Goal: Task Accomplishment & Management: Manage account settings

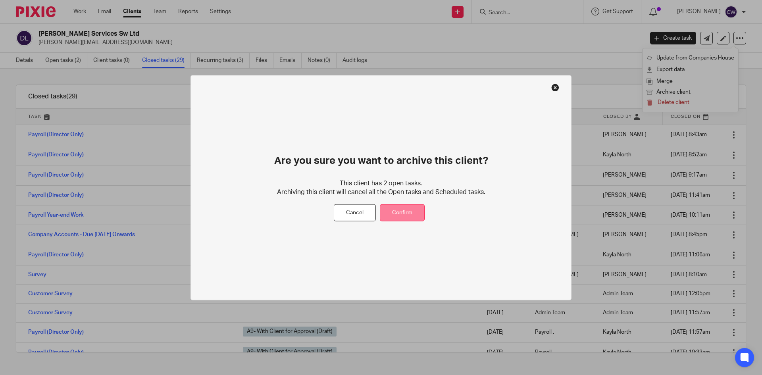
click at [410, 213] on button "Confirm" at bounding box center [402, 212] width 45 height 17
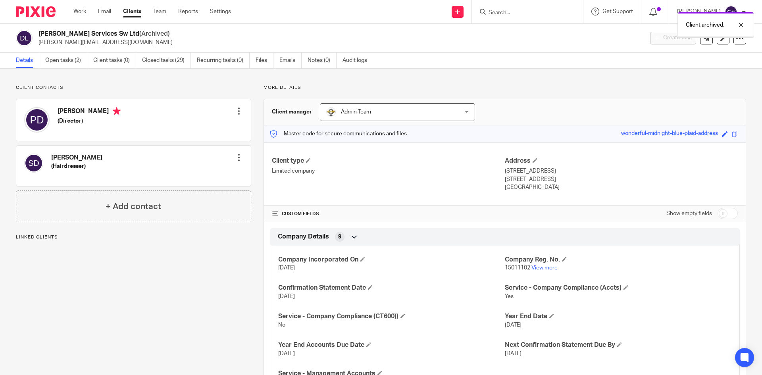
click at [503, 10] on div "Client archived." at bounding box center [567, 23] width 373 height 30
click at [499, 15] on div "Client archived." at bounding box center [567, 23] width 373 height 30
drag, startPoint x: 485, startPoint y: 12, endPoint x: 116, endPoint y: 14, distance: 369.1
click at [483, 12] on div "Client archived." at bounding box center [567, 23] width 373 height 30
click at [29, 15] on img at bounding box center [36, 11] width 40 height 11
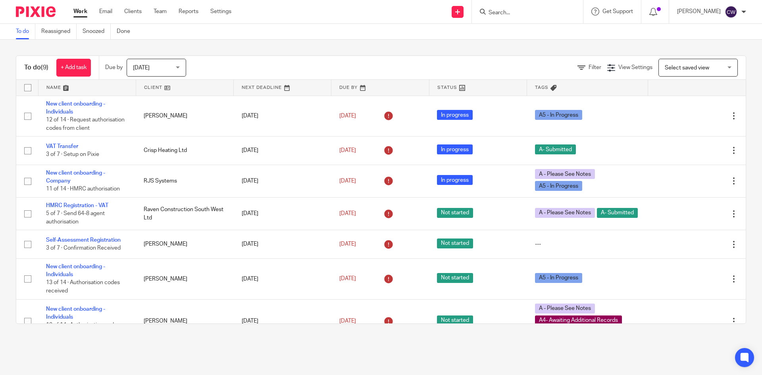
click at [488, 13] on input "Search" at bounding box center [523, 13] width 71 height 7
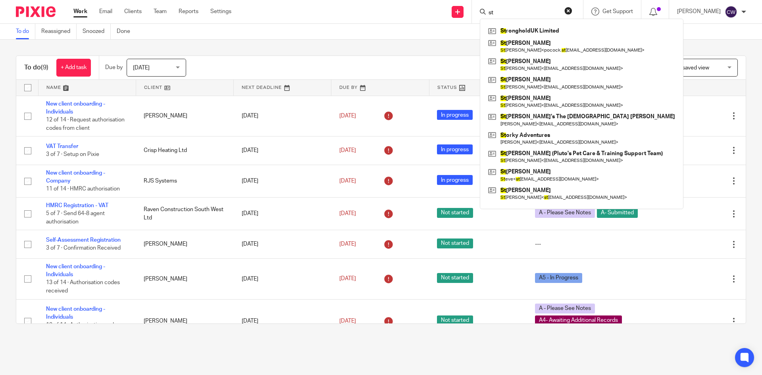
type input "s"
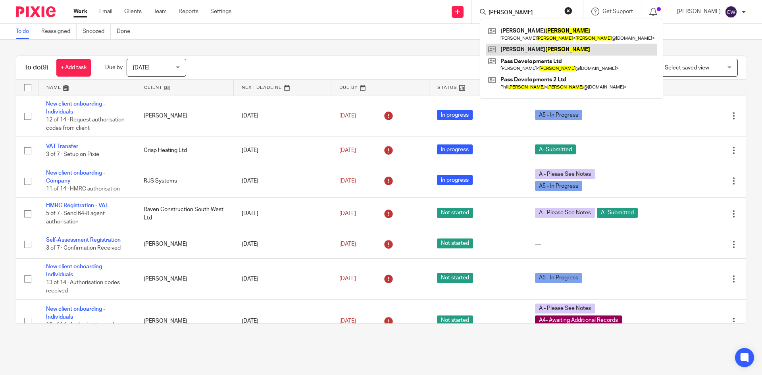
type input "[PERSON_NAME]"
click at [515, 49] on link at bounding box center [571, 50] width 171 height 12
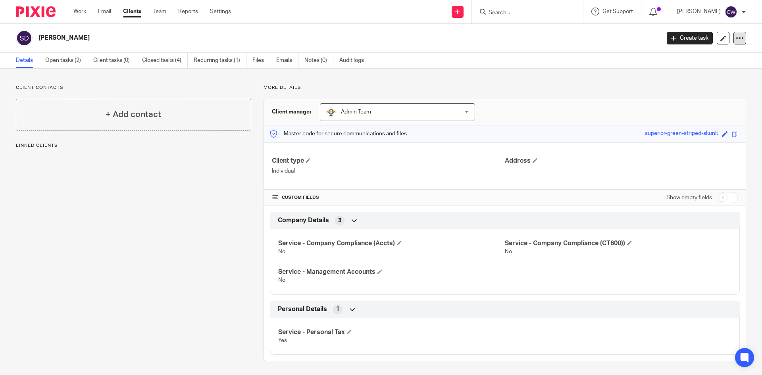
click at [738, 36] on div at bounding box center [739, 38] width 13 height 13
click at [674, 90] on button "Archive client" at bounding box center [690, 92] width 88 height 10
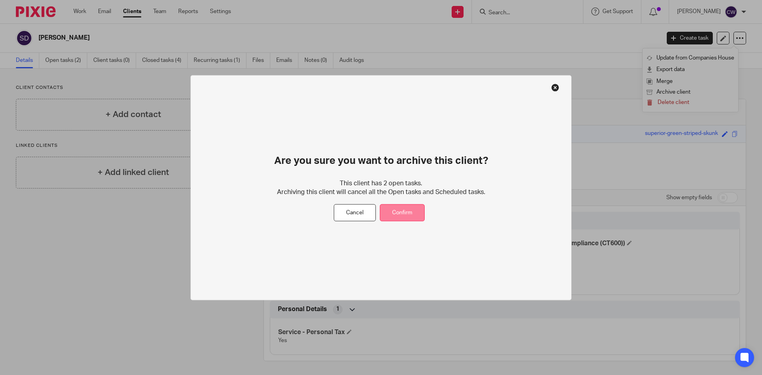
click at [409, 213] on button "Confirm" at bounding box center [402, 212] width 45 height 17
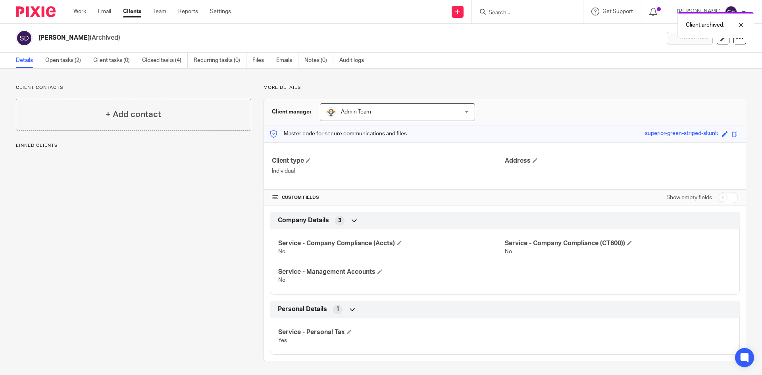
click at [504, 12] on div "Client archived." at bounding box center [567, 23] width 373 height 30
drag, startPoint x: 496, startPoint y: 21, endPoint x: 495, endPoint y: 12, distance: 9.1
click at [495, 12] on div "Client archived." at bounding box center [567, 23] width 373 height 30
click at [44, 8] on img at bounding box center [36, 11] width 40 height 11
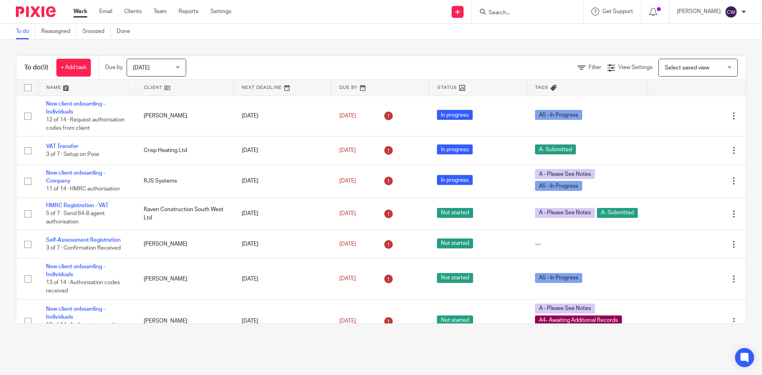
click at [488, 12] on input "Search" at bounding box center [523, 13] width 71 height 7
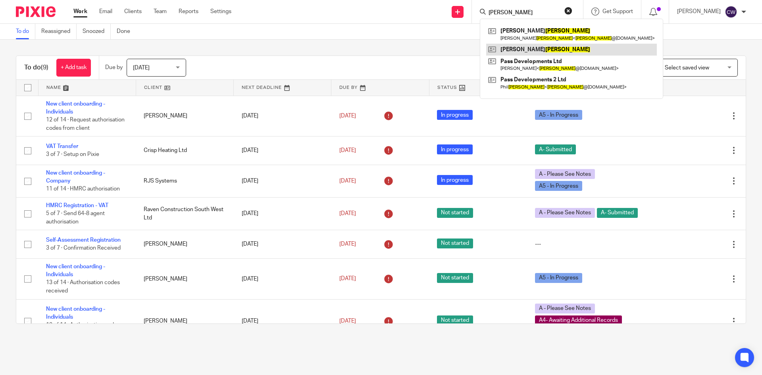
type input "drinkwater"
click at [513, 47] on link at bounding box center [571, 50] width 171 height 12
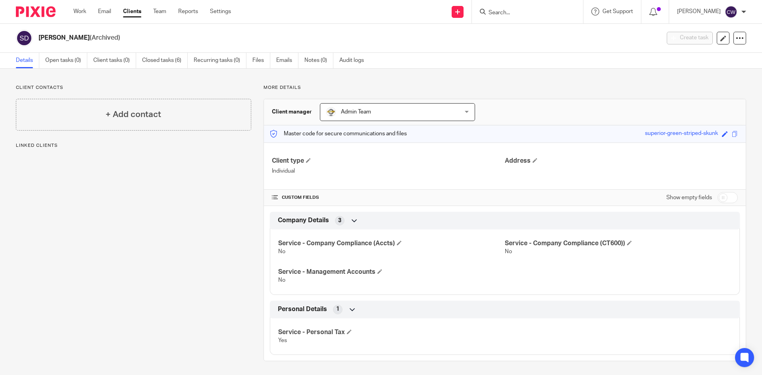
click at [507, 13] on input "Search" at bounding box center [523, 13] width 71 height 7
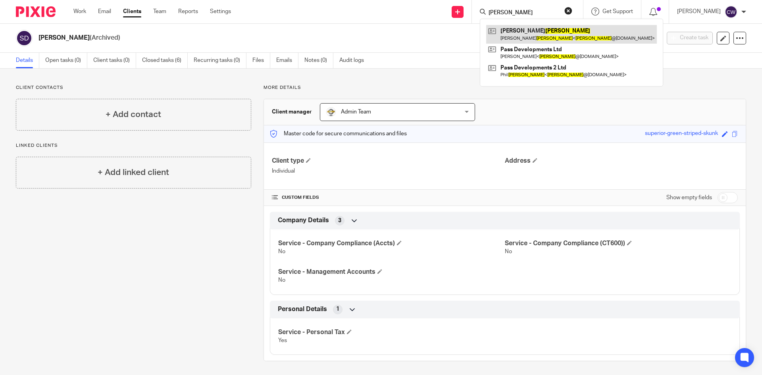
type input "[PERSON_NAME]"
click at [531, 33] on link at bounding box center [571, 34] width 171 height 18
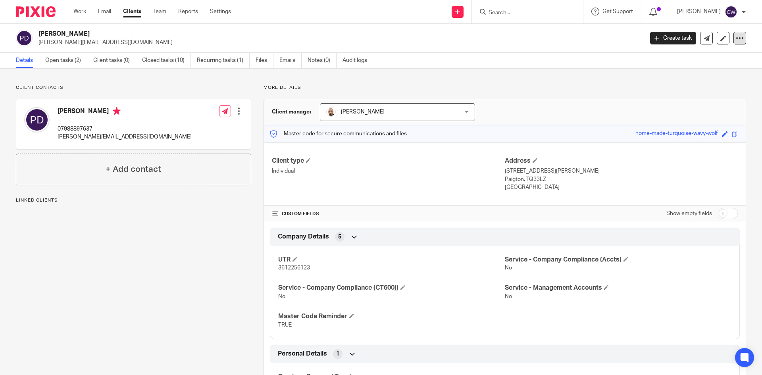
click at [736, 38] on icon at bounding box center [740, 38] width 8 height 8
click at [683, 87] on button "Archive client" at bounding box center [690, 92] width 88 height 10
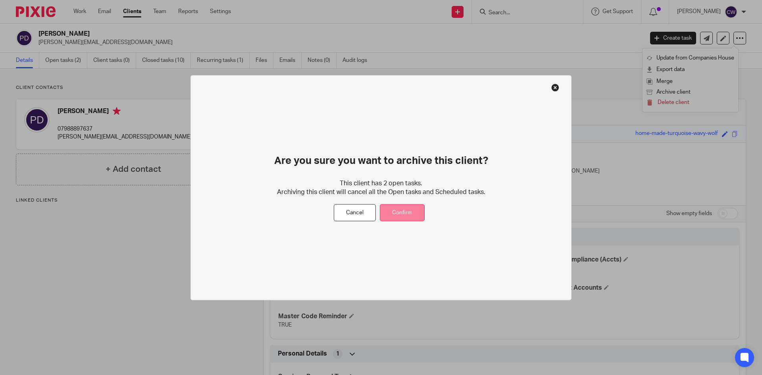
click at [402, 217] on button "Confirm" at bounding box center [402, 212] width 45 height 17
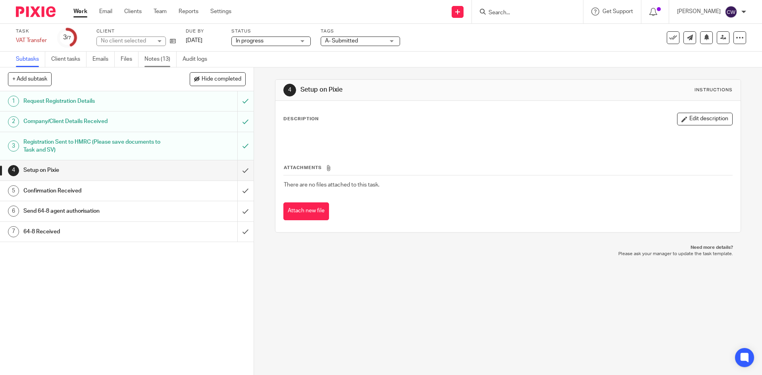
click at [162, 61] on link "Notes (13)" at bounding box center [160, 59] width 32 height 15
click at [537, 10] on input "Search" at bounding box center [523, 13] width 71 height 7
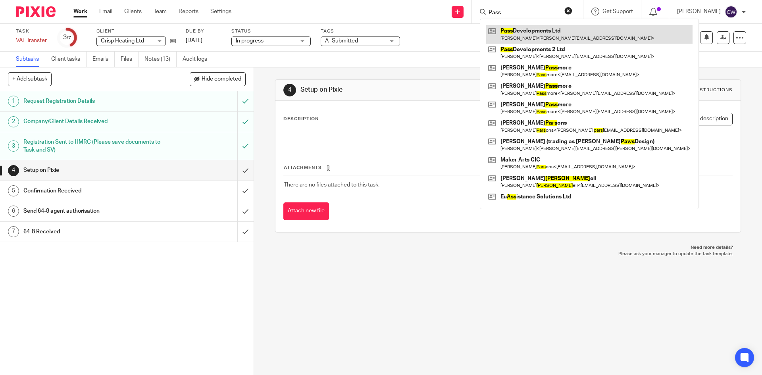
type input "Pass"
click at [507, 33] on link at bounding box center [589, 34] width 206 height 18
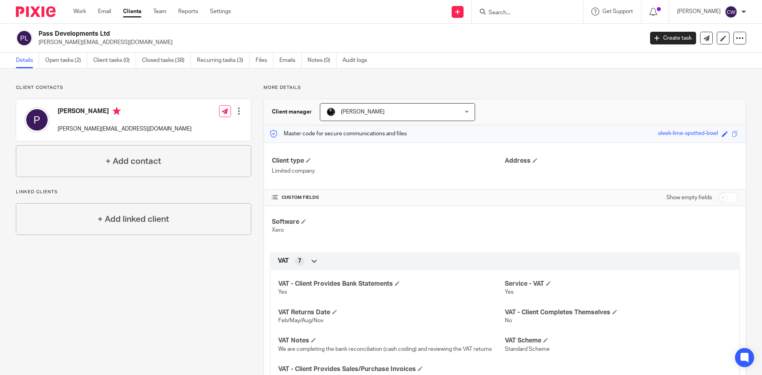
click at [510, 19] on div at bounding box center [527, 11] width 111 height 23
click at [512, 8] on form at bounding box center [530, 12] width 85 height 10
click at [511, 12] on input "Search" at bounding box center [523, 13] width 71 height 7
type input "Boosey"
click at [736, 40] on icon at bounding box center [740, 38] width 8 height 8
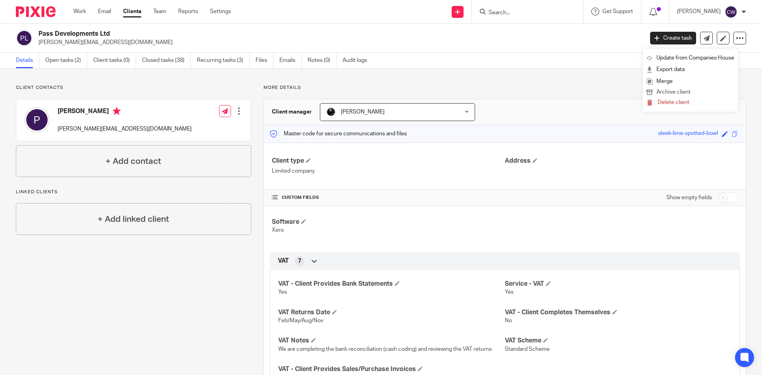
click at [672, 92] on button "Archive client" at bounding box center [690, 92] width 88 height 10
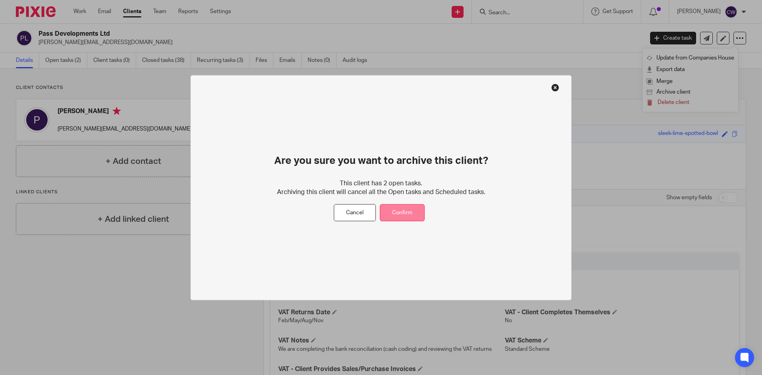
click at [394, 214] on button "Confirm" at bounding box center [402, 212] width 45 height 17
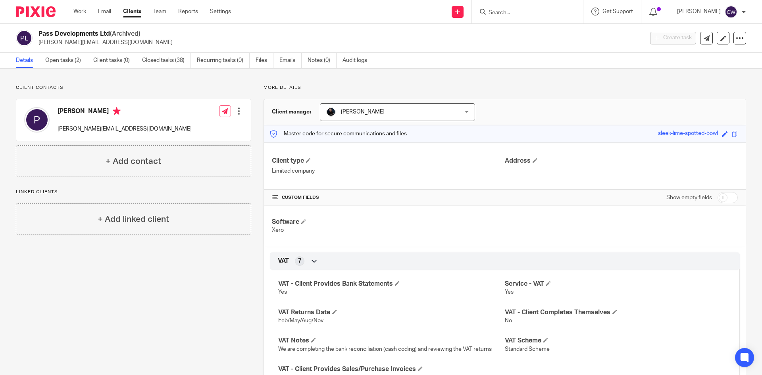
click at [506, 12] on input "Search" at bounding box center [523, 13] width 71 height 7
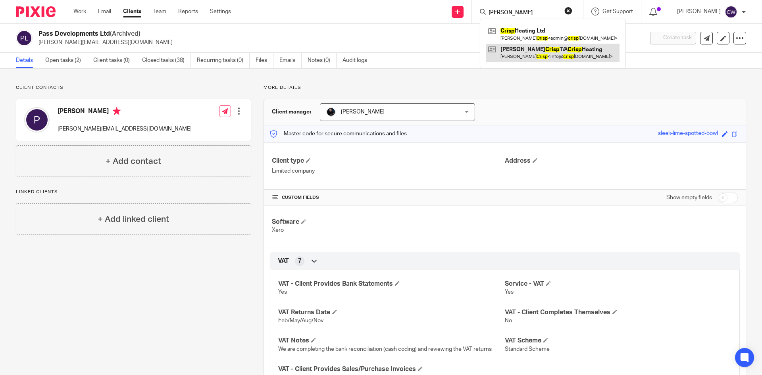
type input "crispo"
click at [518, 48] on link at bounding box center [552, 53] width 133 height 18
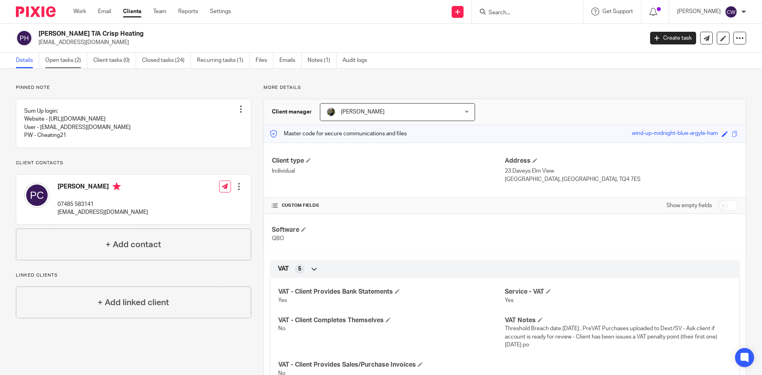
click at [65, 56] on link "Open tasks (2)" at bounding box center [66, 60] width 42 height 15
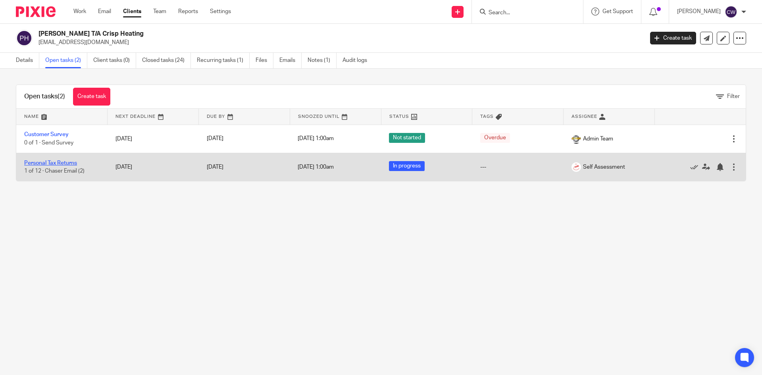
click at [58, 164] on link "Personal Tax Returns" at bounding box center [50, 163] width 53 height 6
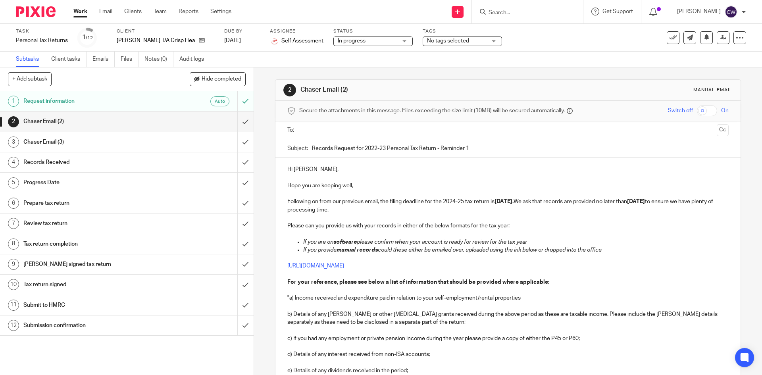
click at [526, 10] on input "Search" at bounding box center [523, 13] width 71 height 7
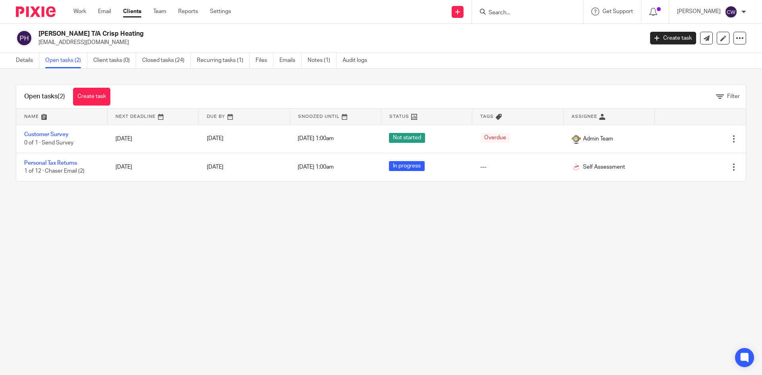
click at [523, 12] on input "Search" at bounding box center [523, 13] width 71 height 7
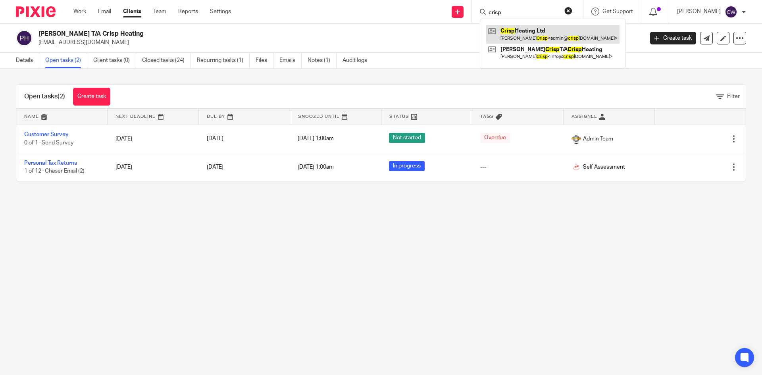
type input "crisp"
click at [543, 38] on link at bounding box center [552, 34] width 133 height 18
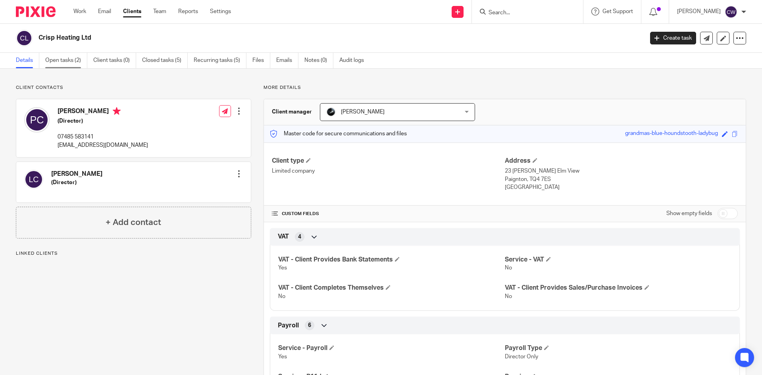
click at [61, 63] on link "Open tasks (2)" at bounding box center [66, 60] width 42 height 15
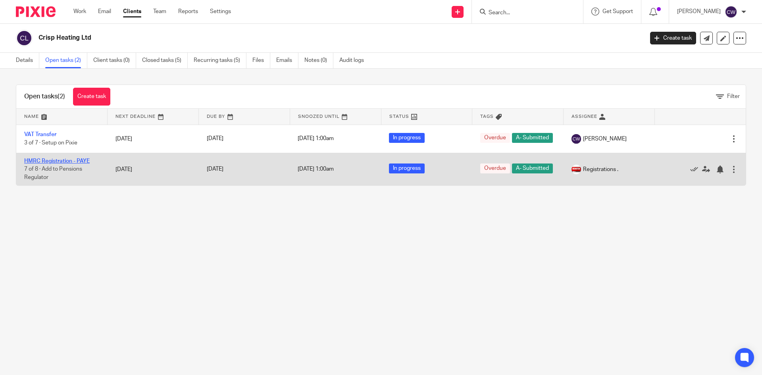
click at [70, 164] on link "HMRC Registration - PAYE" at bounding box center [56, 161] width 65 height 6
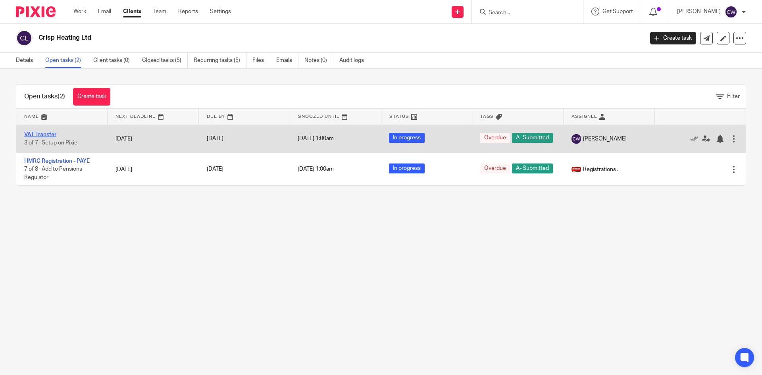
click at [48, 135] on link "VAT Transfer" at bounding box center [40, 135] width 32 height 6
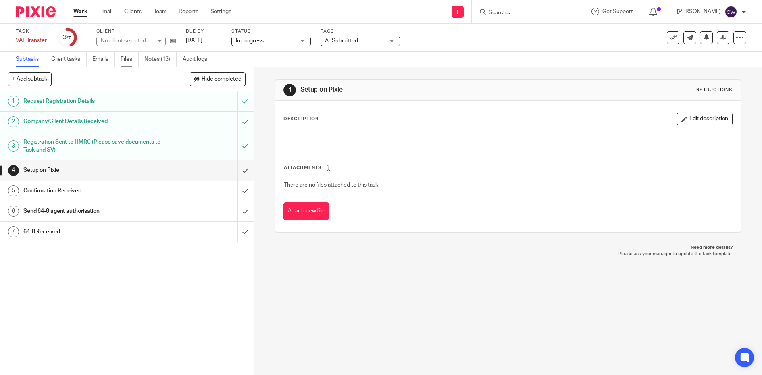
click at [127, 58] on link "Files" at bounding box center [130, 59] width 18 height 15
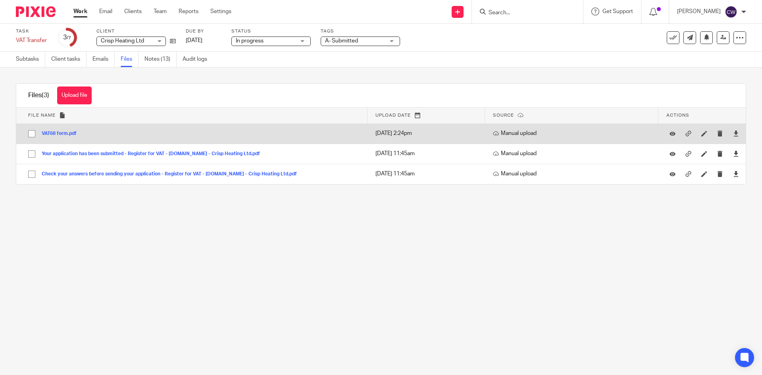
click at [58, 131] on button "VAT68 form.pdf" at bounding box center [62, 134] width 41 height 6
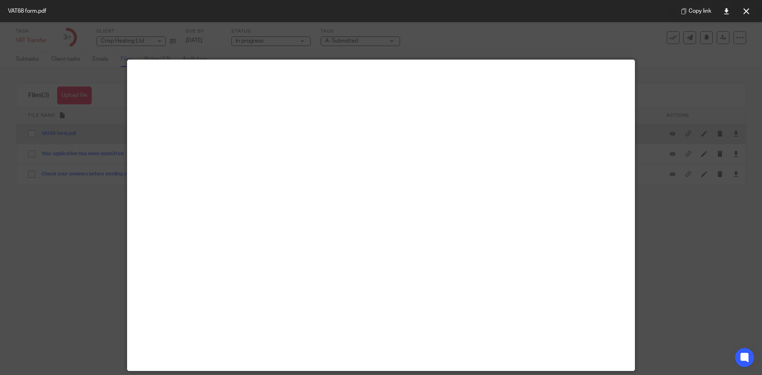
click at [58, 131] on div "Files (3) Upload file Download selected Delete selected VAT68 form.pdf Copy lin…" at bounding box center [381, 133] width 730 height 101
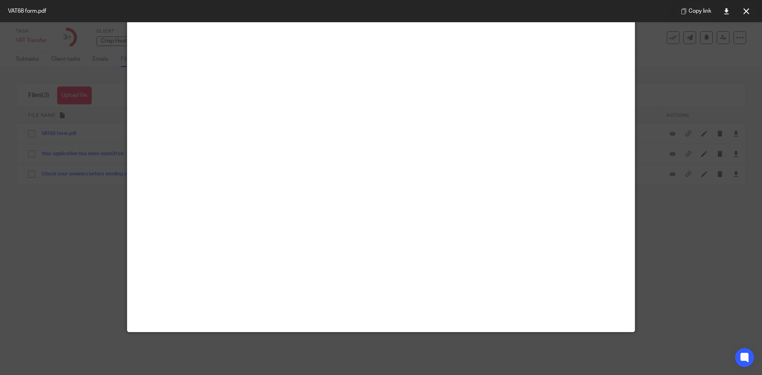
scroll to position [56, 0]
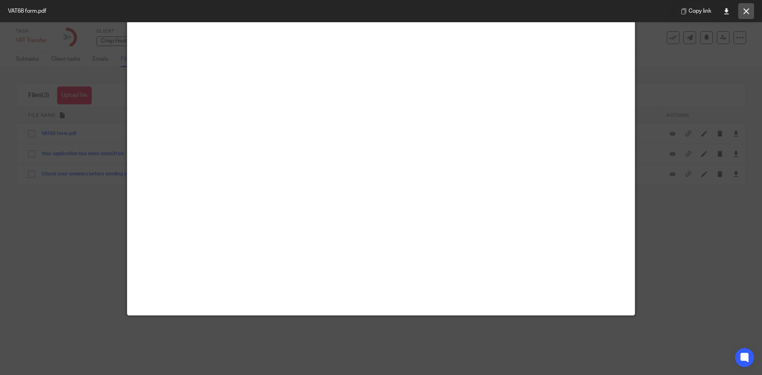
click at [747, 9] on icon at bounding box center [746, 11] width 6 height 6
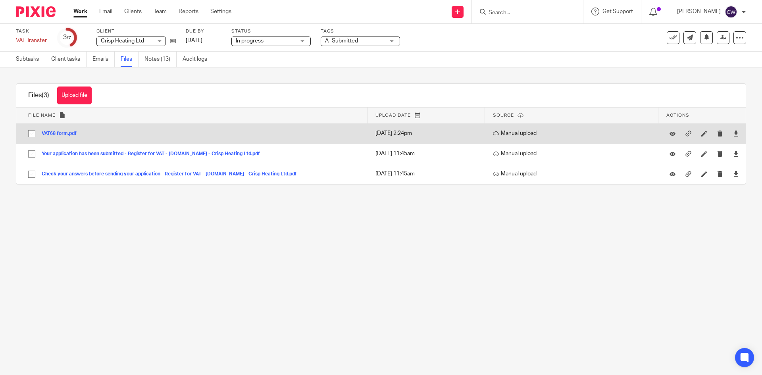
click at [54, 130] on div "VAT68 form.pdf" at bounding box center [62, 133] width 41 height 8
click at [62, 131] on button "VAT68 form.pdf" at bounding box center [62, 134] width 41 height 6
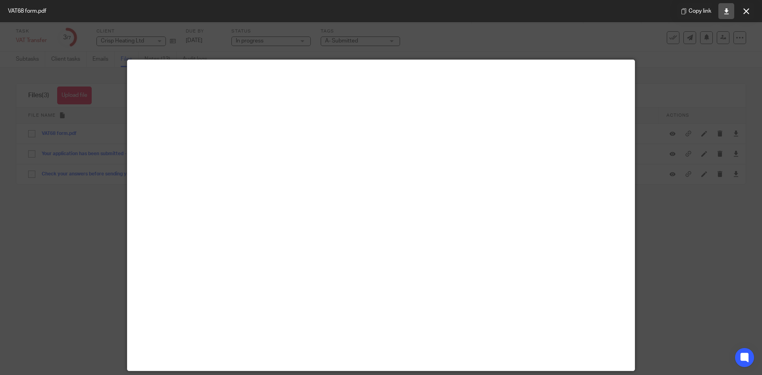
click at [724, 13] on icon at bounding box center [726, 11] width 6 height 6
click at [725, 11] on icon at bounding box center [726, 11] width 6 height 6
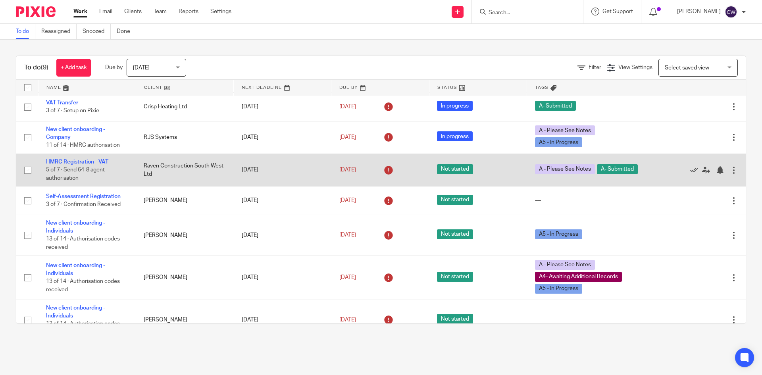
scroll to position [101, 0]
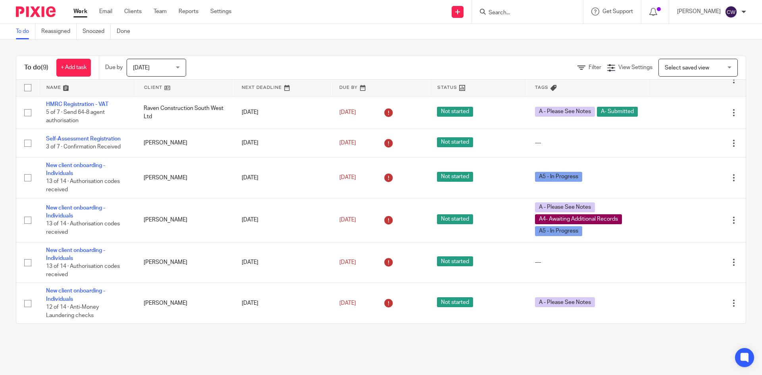
click at [495, 12] on input "Search" at bounding box center [523, 13] width 71 height 7
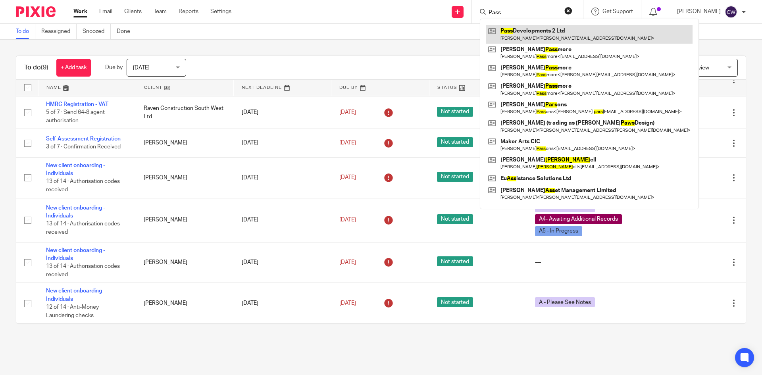
type input "Pass"
click at [534, 41] on link at bounding box center [589, 34] width 206 height 18
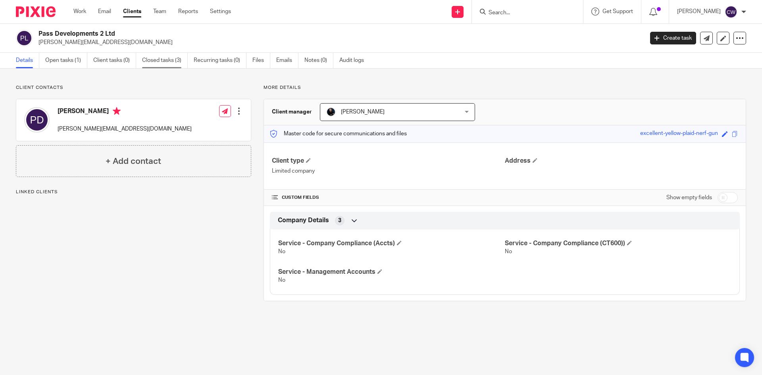
click at [170, 59] on link "Closed tasks (3)" at bounding box center [165, 60] width 46 height 15
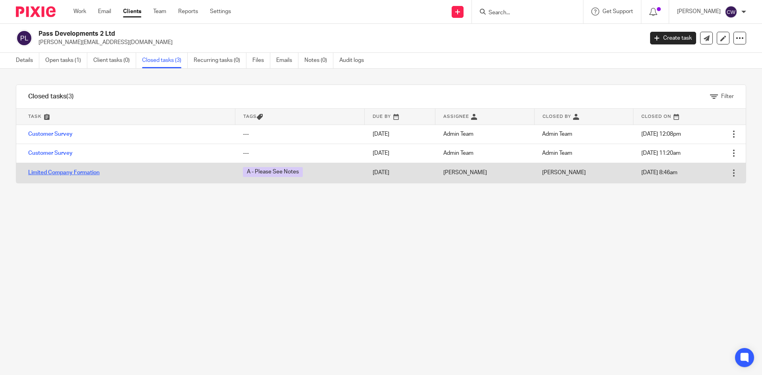
click at [50, 173] on link "Limited Company Formation" at bounding box center [63, 173] width 71 height 6
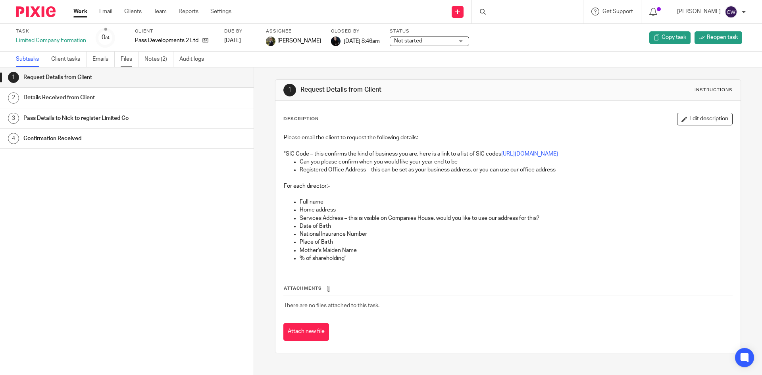
click at [130, 60] on link "Files" at bounding box center [130, 59] width 18 height 15
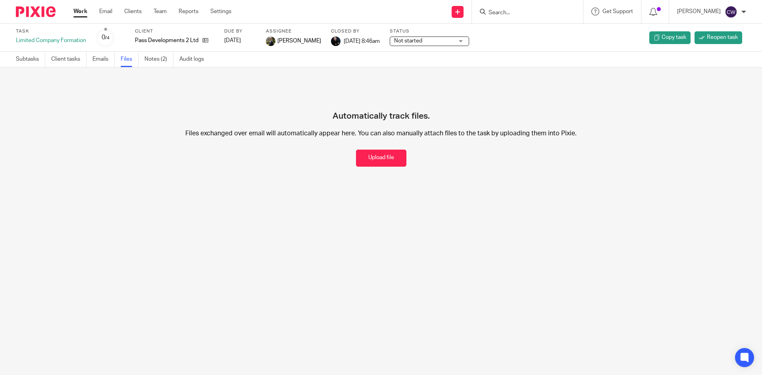
click at [524, 7] on form at bounding box center [530, 12] width 85 height 10
drag, startPoint x: 527, startPoint y: 15, endPoint x: 531, endPoint y: 12, distance: 5.1
click at [531, 12] on input "Search" at bounding box center [523, 13] width 71 height 7
type input "jrs"
click at [537, 25] on div "[PERSON_NAME] Properties (Sw) Ltd [PERSON_NAME] < [EMAIL_ADDRESS][DOMAIN_NAME] >" at bounding box center [553, 34] width 147 height 31
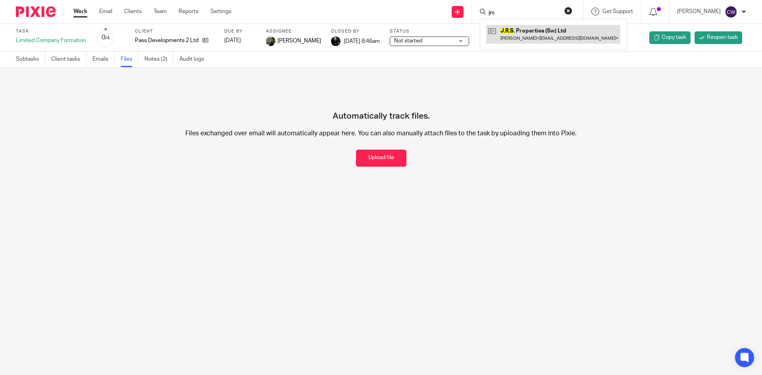
click at [536, 30] on link at bounding box center [553, 34] width 134 height 18
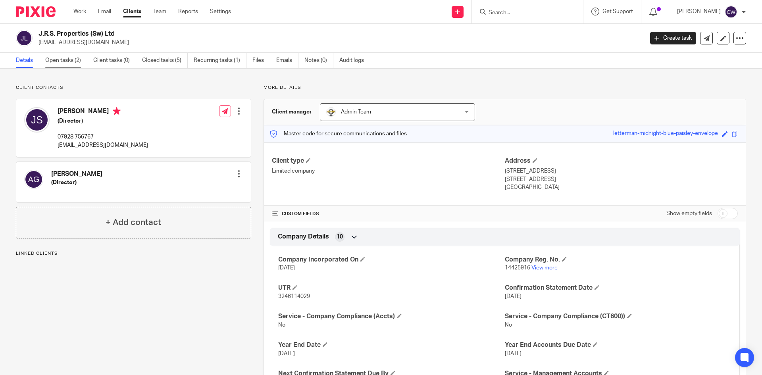
click at [50, 61] on link "Open tasks (2)" at bounding box center [66, 60] width 42 height 15
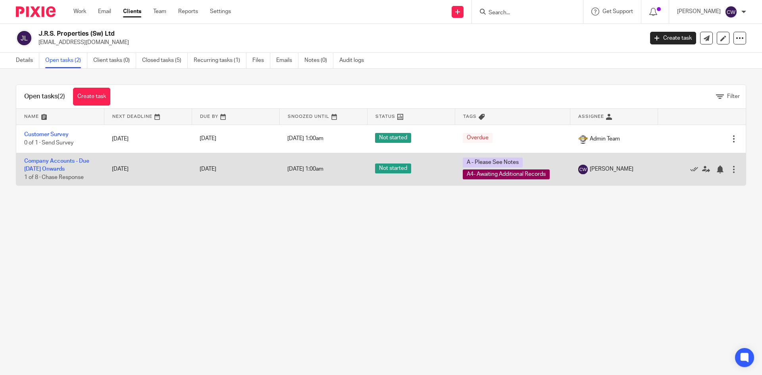
click at [58, 165] on td "Company Accounts - Due 1st May 2023 Onwards 1 of 8 · Chase Response" at bounding box center [60, 169] width 88 height 33
click at [58, 162] on link "Company Accounts - Due [DATE] Onwards" at bounding box center [56, 164] width 65 height 13
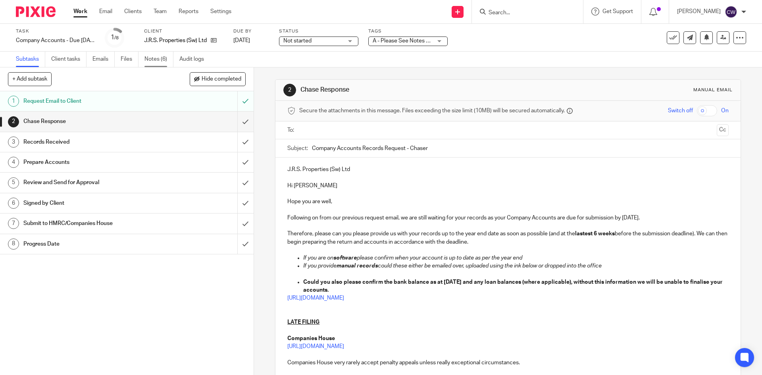
click at [160, 58] on link "Notes (6)" at bounding box center [158, 59] width 29 height 15
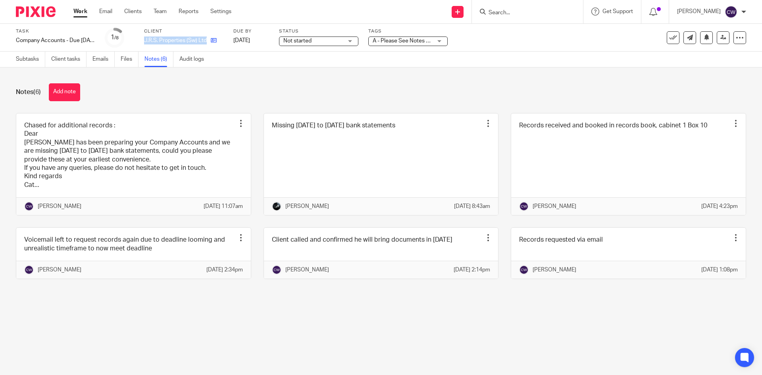
drag, startPoint x: 144, startPoint y: 40, endPoint x: 207, endPoint y: 38, distance: 63.1
click at [207, 38] on div "J.R.S. Properties (Sw) Ltd" at bounding box center [183, 41] width 79 height 8
copy div "J.R.S. Properties (Sw) Ltd"
click at [491, 15] on input "Search" at bounding box center [523, 13] width 71 height 7
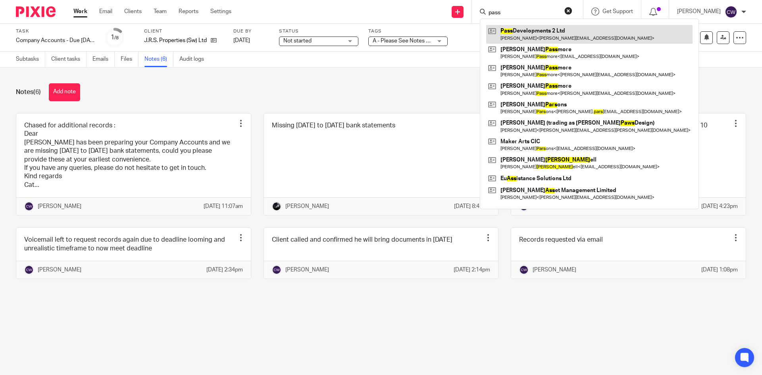
type input "pass"
click at [511, 35] on link at bounding box center [589, 34] width 206 height 18
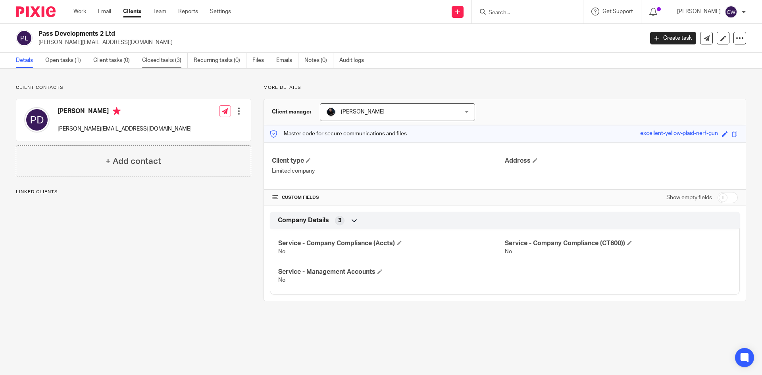
click at [163, 58] on link "Closed tasks (3)" at bounding box center [165, 60] width 46 height 15
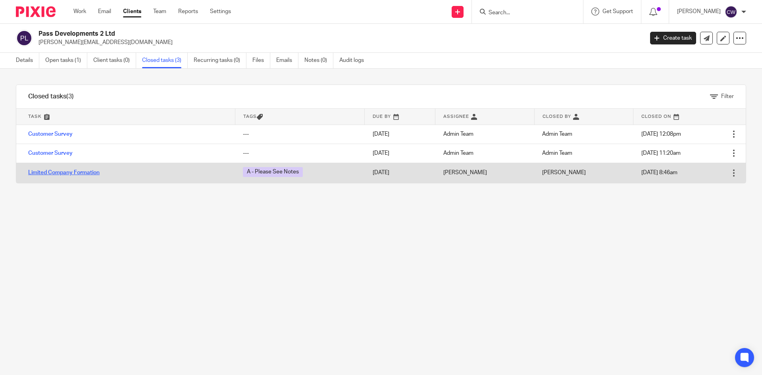
click at [85, 170] on link "Limited Company Formation" at bounding box center [63, 173] width 71 height 6
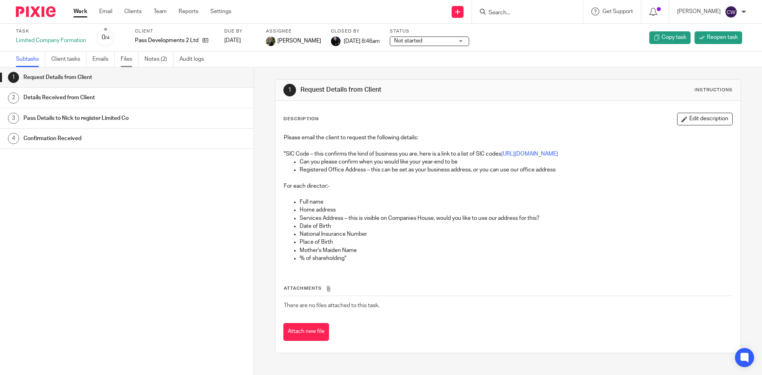
click at [125, 59] on link "Files" at bounding box center [130, 59] width 18 height 15
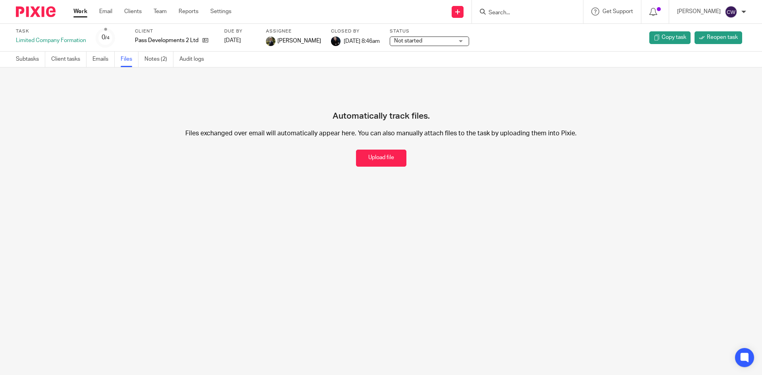
click at [42, 20] on div at bounding box center [32, 11] width 65 height 23
drag, startPoint x: 523, startPoint y: 8, endPoint x: 521, endPoint y: 17, distance: 9.0
click at [523, 11] on form at bounding box center [530, 12] width 85 height 10
click at [521, 12] on input "Search" at bounding box center [523, 13] width 71 height 7
type input "BRT"
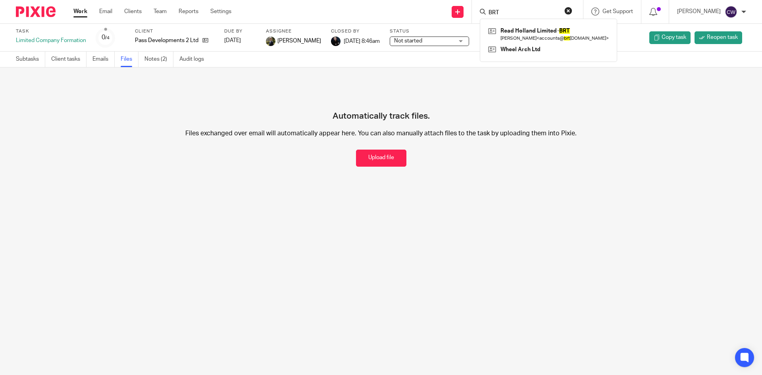
click at [48, 18] on div at bounding box center [32, 11] width 65 height 23
click at [16, 13] on img at bounding box center [36, 11] width 40 height 11
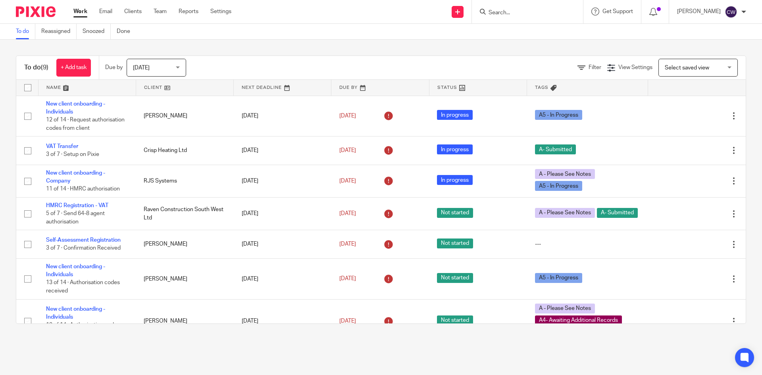
click at [498, 13] on input "Search" at bounding box center [523, 13] width 71 height 7
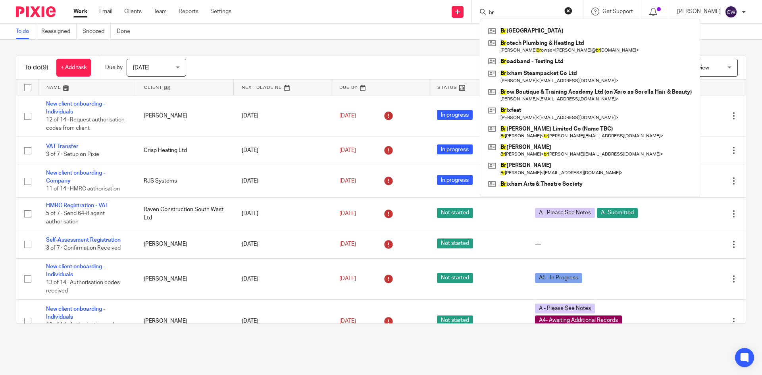
type input "b"
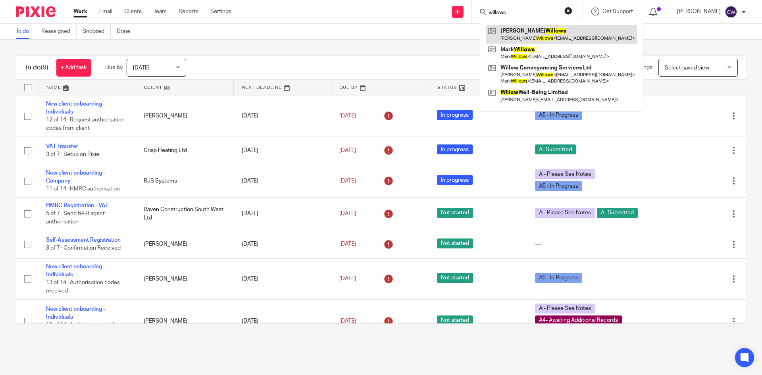
type input "willows"
click at [519, 37] on link at bounding box center [561, 34] width 151 height 18
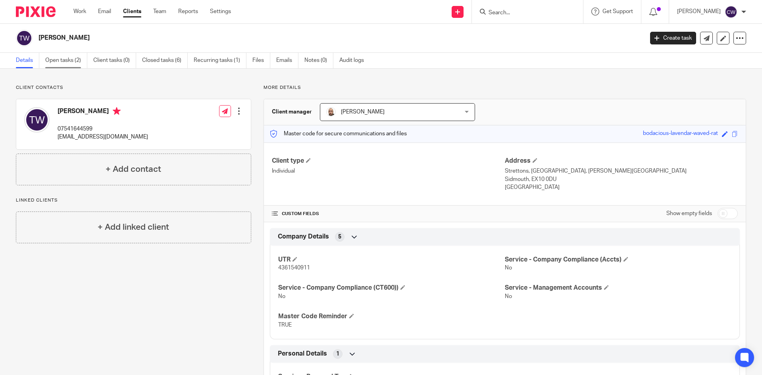
click at [62, 63] on link "Open tasks (2)" at bounding box center [66, 60] width 42 height 15
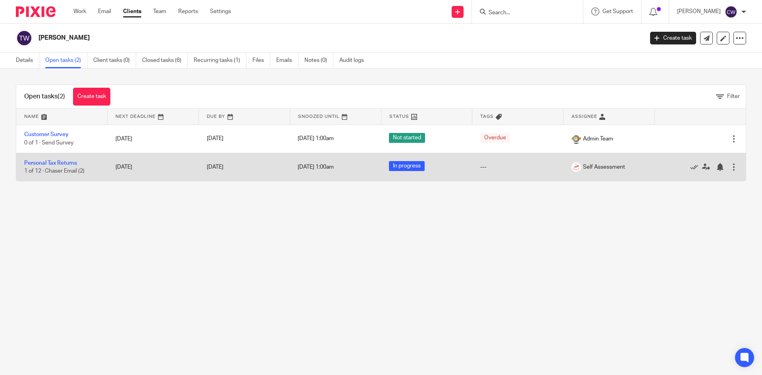
click at [53, 166] on td "Personal Tax Returns 1 of 12 · Chaser Email (2)" at bounding box center [61, 167] width 91 height 28
click at [55, 162] on link "Personal Tax Returns" at bounding box center [50, 163] width 53 height 6
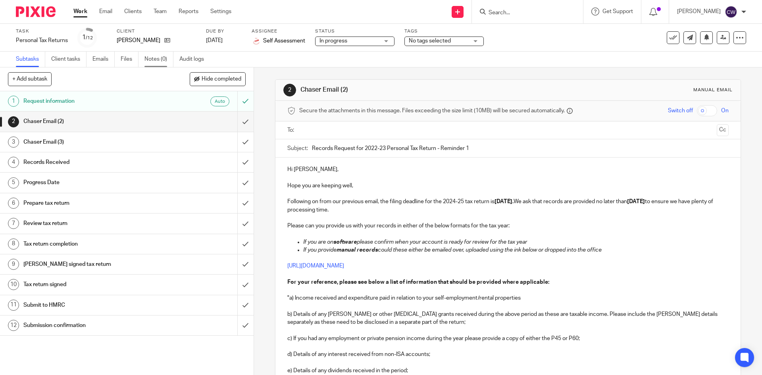
click at [151, 61] on link "Notes (0)" at bounding box center [158, 59] width 29 height 15
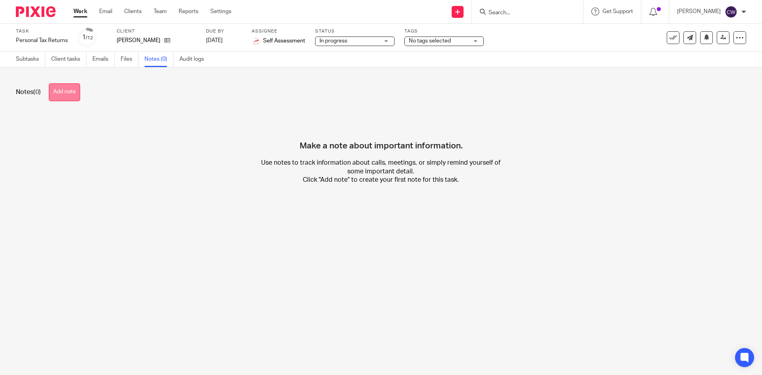
click at [73, 92] on button "Add note" at bounding box center [64, 92] width 31 height 18
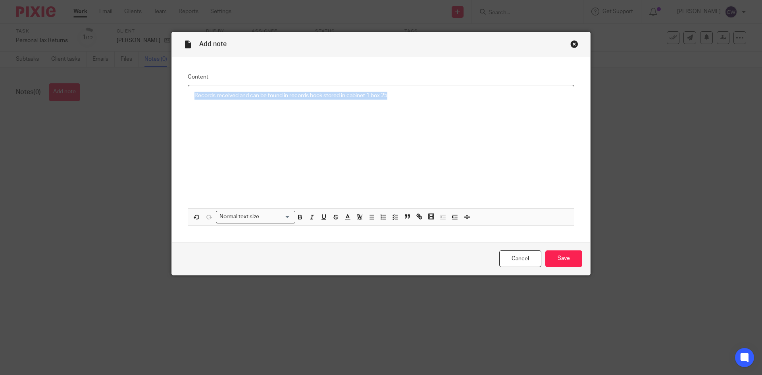
drag, startPoint x: 390, startPoint y: 93, endPoint x: 167, endPoint y: 94, distance: 223.0
click at [167, 94] on div "Add note Content Records received and can be found in records book stored in ca…" at bounding box center [381, 187] width 762 height 375
drag, startPoint x: 244, startPoint y: 98, endPoint x: 195, endPoint y: 92, distance: 49.2
click at [195, 92] on p "BRT Full Accounts" at bounding box center [380, 96] width 373 height 8
drag, startPoint x: 384, startPoint y: 93, endPoint x: 185, endPoint y: 101, distance: 199.0
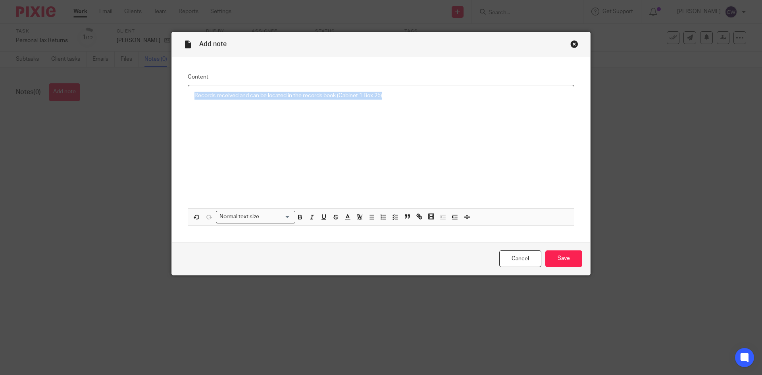
click at [188, 101] on div "Records received and can be located in the records book (Cabinet 1 Box 25)" at bounding box center [381, 146] width 386 height 123
copy p "Records received and can be located in the records book (Cabinet 1 Box 25)"
click at [553, 257] on input "Save" at bounding box center [563, 258] width 37 height 17
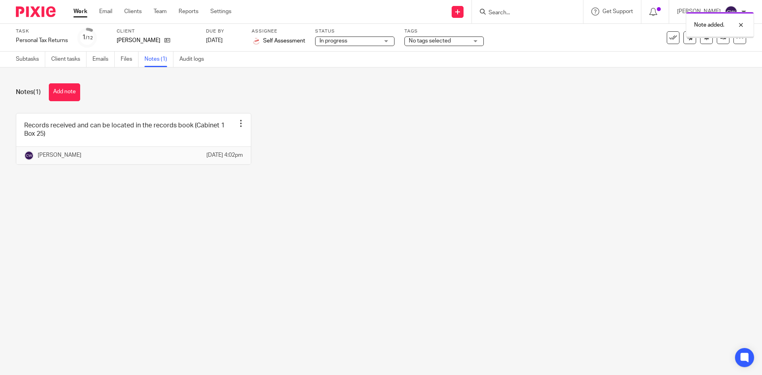
click at [447, 43] on span "No tags selected" at bounding box center [430, 41] width 42 height 6
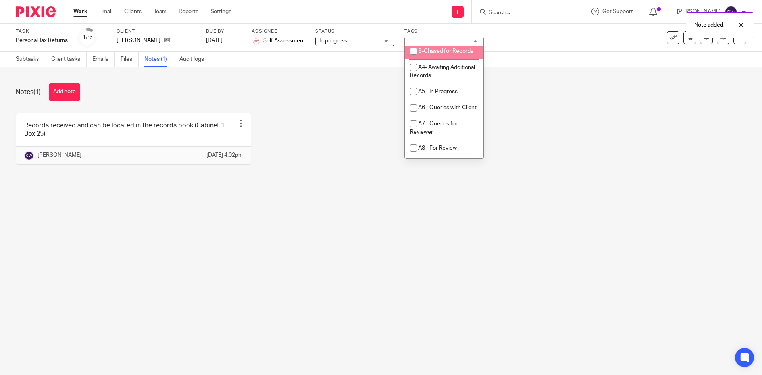
scroll to position [278, 0]
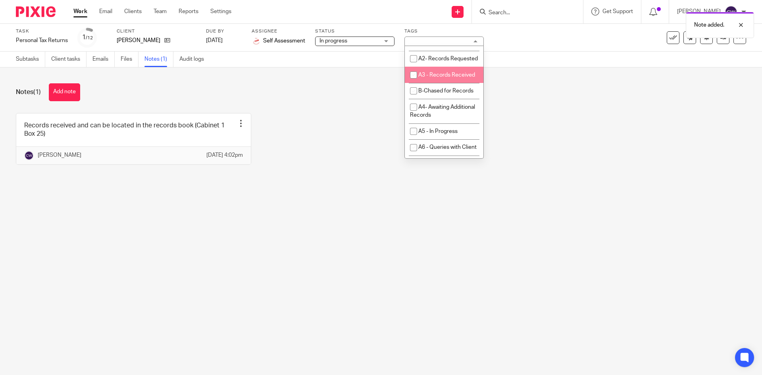
click at [439, 78] on span "A3 - Records Received" at bounding box center [446, 75] width 57 height 6
checkbox input "true"
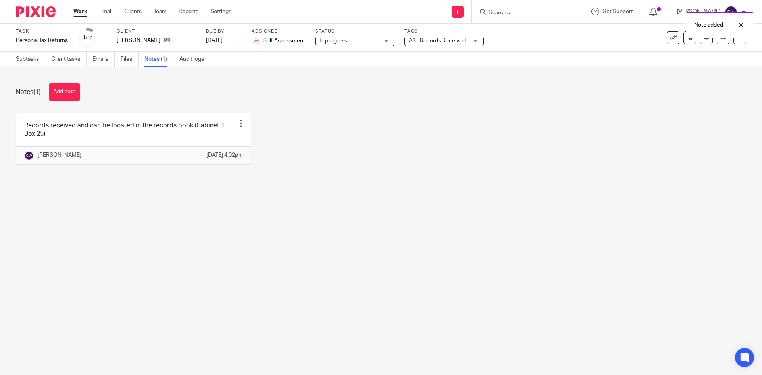
click at [508, 119] on div "Records received and can be located in the records book (Cabinet 1 Box 25) Edit…" at bounding box center [375, 144] width 742 height 63
click at [720, 39] on icon at bounding box center [723, 38] width 6 height 6
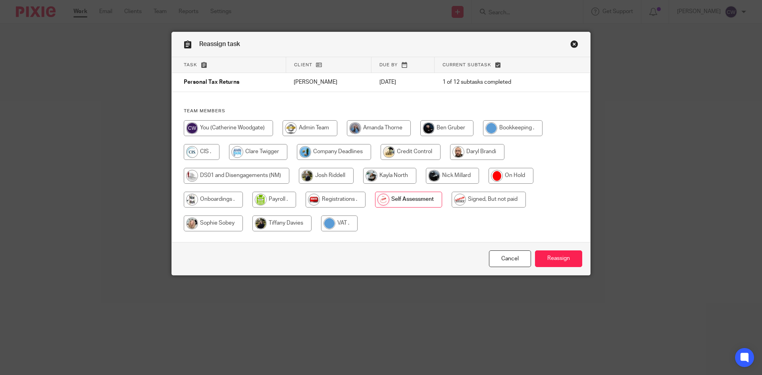
click at [446, 176] on input "radio" at bounding box center [452, 176] width 53 height 16
radio input "true"
click at [551, 256] on input "Reassign" at bounding box center [558, 258] width 47 height 17
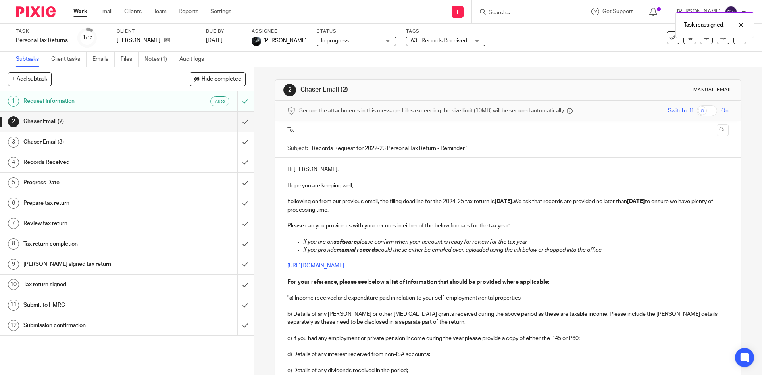
click at [515, 15] on div "Task reassigned." at bounding box center [567, 23] width 373 height 30
drag, startPoint x: 509, startPoint y: 12, endPoint x: 486, endPoint y: 12, distance: 23.0
click at [508, 12] on div "Task reassigned." at bounding box center [567, 23] width 373 height 30
drag, startPoint x: 486, startPoint y: 12, endPoint x: 493, endPoint y: 15, distance: 7.6
click at [493, 15] on div "Task reassigned." at bounding box center [567, 23] width 373 height 30
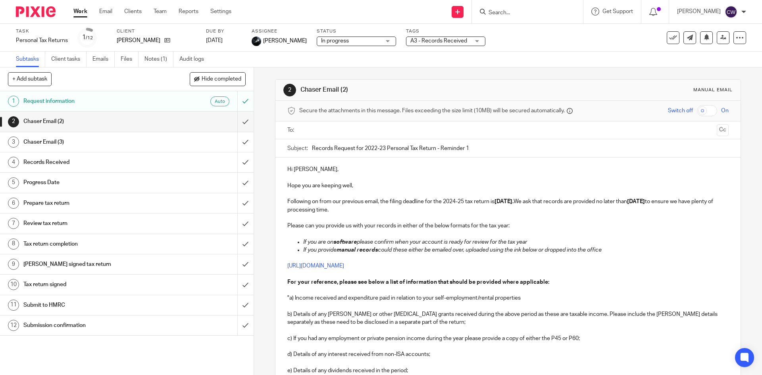
drag, startPoint x: 545, startPoint y: 20, endPoint x: 540, endPoint y: 15, distance: 7.3
click at [542, 17] on div "Task reassigned." at bounding box center [567, 23] width 373 height 30
click at [27, 16] on img at bounding box center [36, 11] width 40 height 11
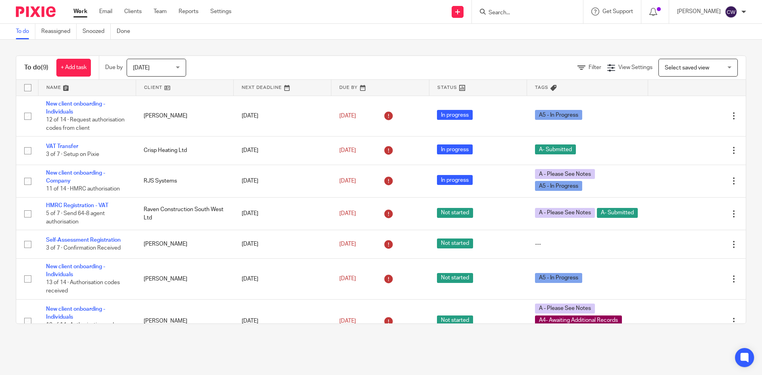
click at [488, 13] on input "Search" at bounding box center [523, 13] width 71 height 7
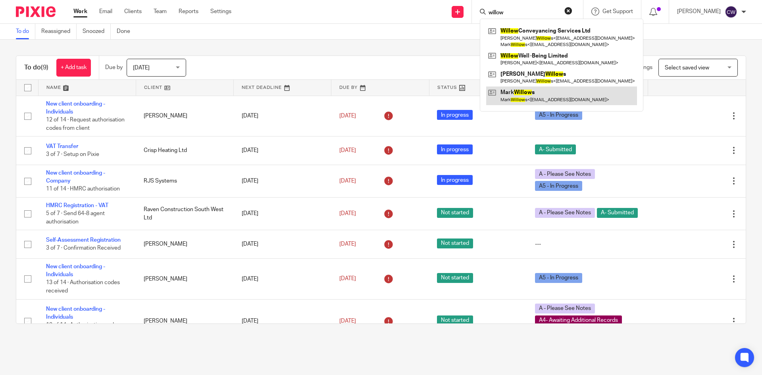
type input "willow"
click at [517, 98] on link at bounding box center [561, 96] width 151 height 18
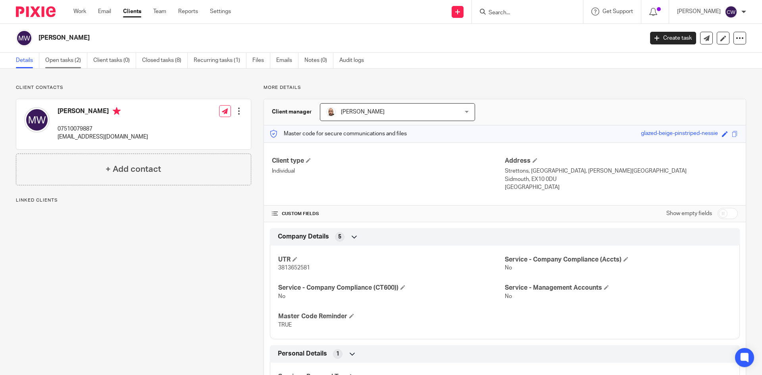
click at [74, 54] on link "Open tasks (2)" at bounding box center [66, 60] width 42 height 15
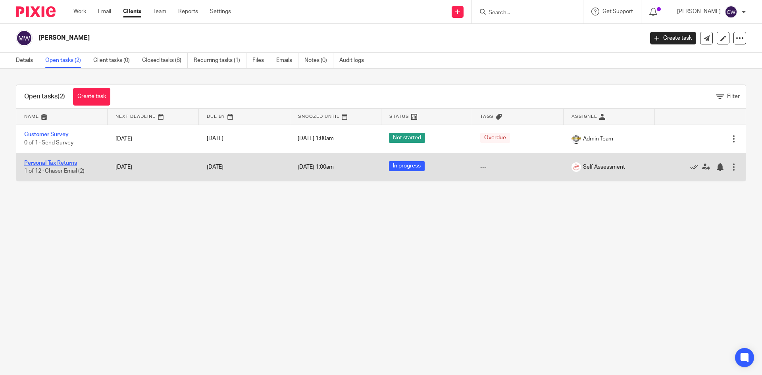
click at [70, 163] on link "Personal Tax Returns" at bounding box center [50, 163] width 53 height 6
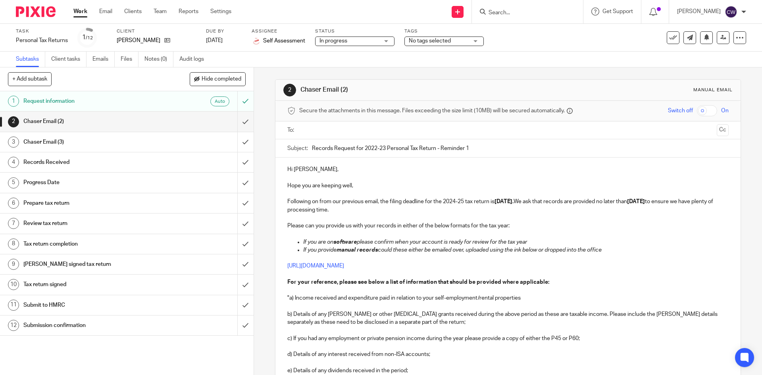
drag, startPoint x: 158, startPoint y: 58, endPoint x: 179, endPoint y: 75, distance: 27.3
click at [158, 58] on link "Notes (0)" at bounding box center [158, 59] width 29 height 15
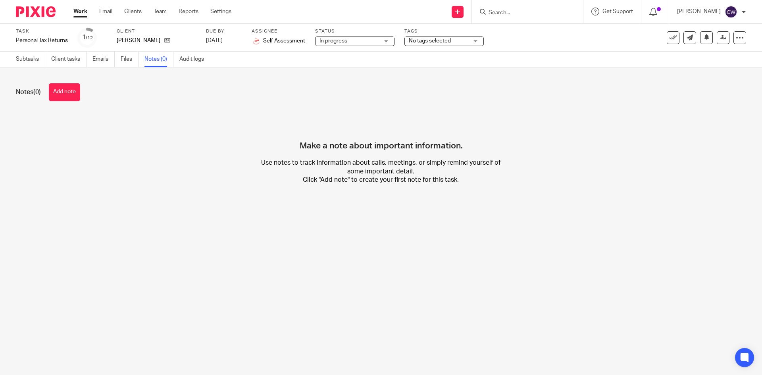
drag, startPoint x: 73, startPoint y: 89, endPoint x: 308, endPoint y: 100, distance: 235.1
click at [74, 89] on button "Add note" at bounding box center [64, 92] width 31 height 18
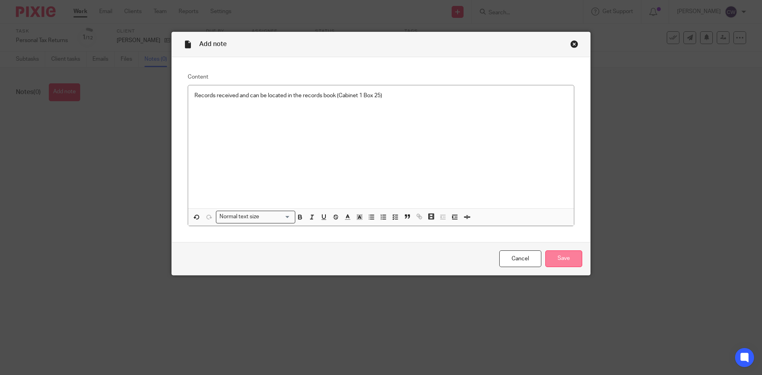
click at [545, 260] on input "Save" at bounding box center [563, 258] width 37 height 17
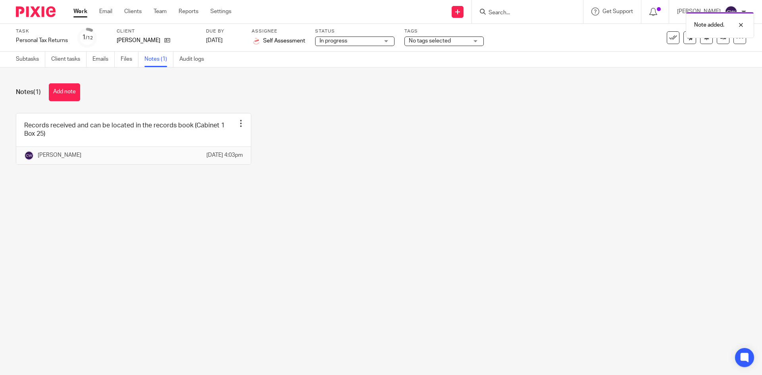
click at [465, 41] on span "No tags selected" at bounding box center [439, 41] width 60 height 8
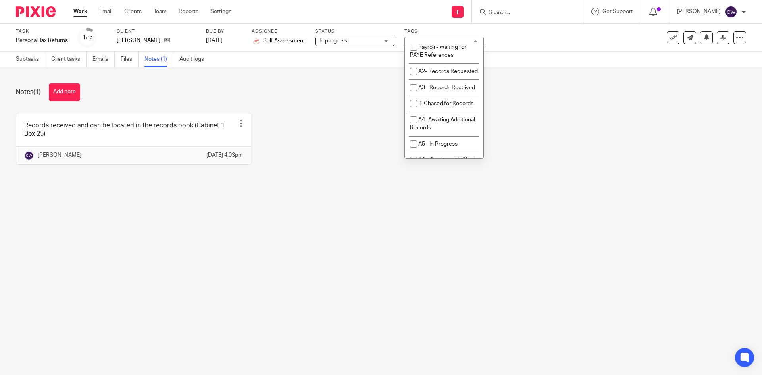
scroll to position [278, 0]
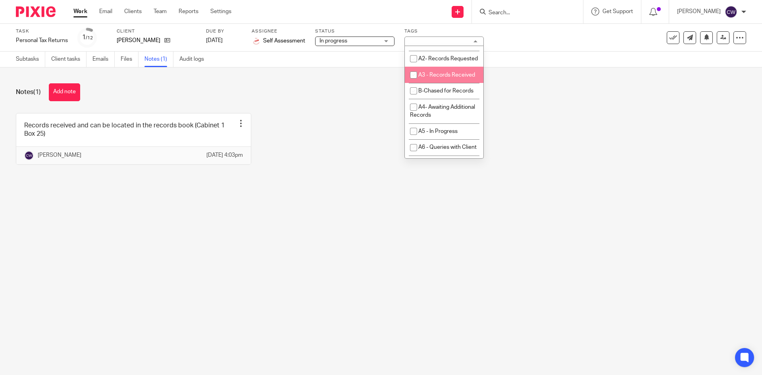
click at [418, 83] on input "checkbox" at bounding box center [413, 74] width 15 height 15
checkbox input "true"
click at [359, 116] on div "Records received and can be located in the records book (Cabinet 1 Box 25) Edit…" at bounding box center [375, 144] width 742 height 63
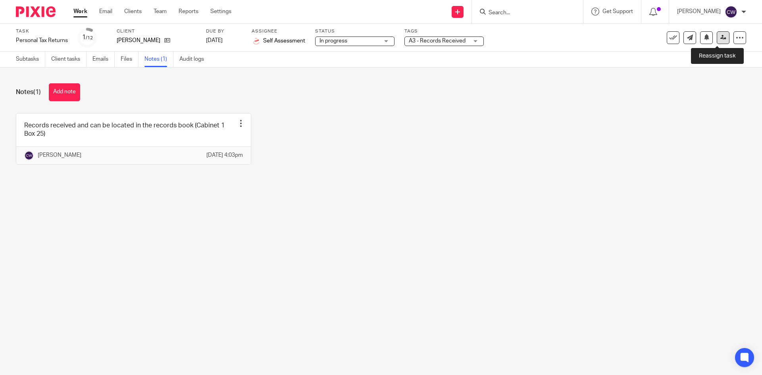
click at [723, 37] on link at bounding box center [723, 37] width 13 height 13
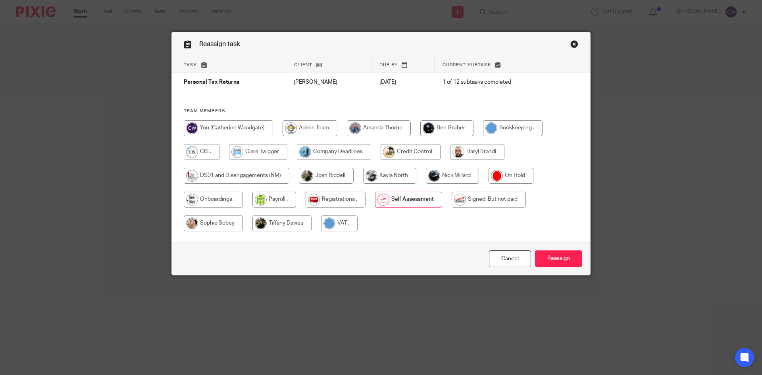
click at [444, 175] on input "radio" at bounding box center [452, 176] width 53 height 16
radio input "true"
click at [563, 259] on input "Reassign" at bounding box center [558, 258] width 47 height 17
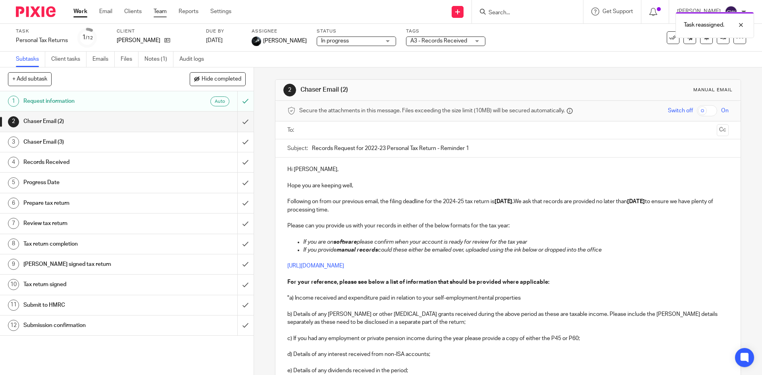
click at [161, 13] on link "Team" at bounding box center [160, 12] width 13 height 8
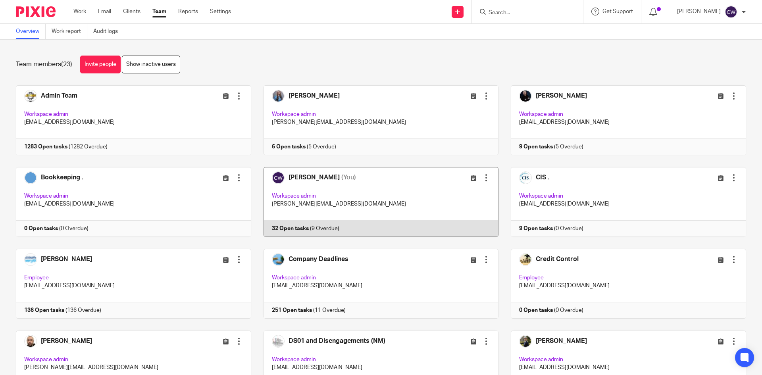
click at [288, 226] on link at bounding box center [375, 202] width 248 height 70
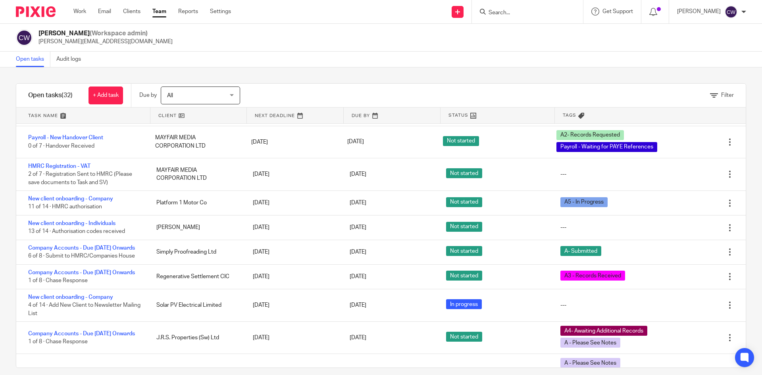
scroll to position [271, 0]
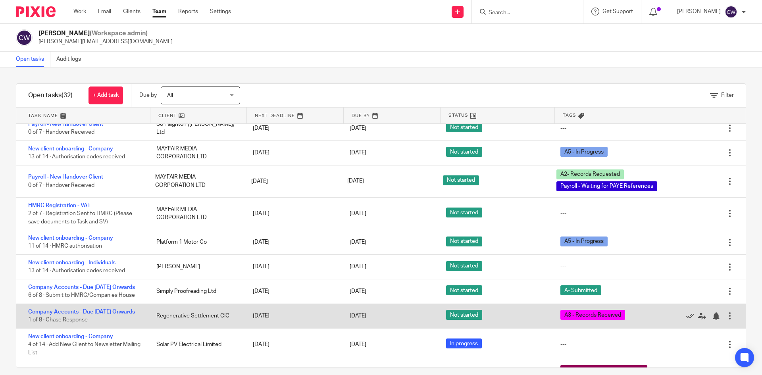
click at [83, 316] on div "Company Accounts - Due 1st May 2023 Onwards 1 of 8 · Chase Response" at bounding box center [82, 316] width 132 height 24
click at [83, 315] on link "Company Accounts - Due [DATE] Onwards" at bounding box center [81, 312] width 107 height 6
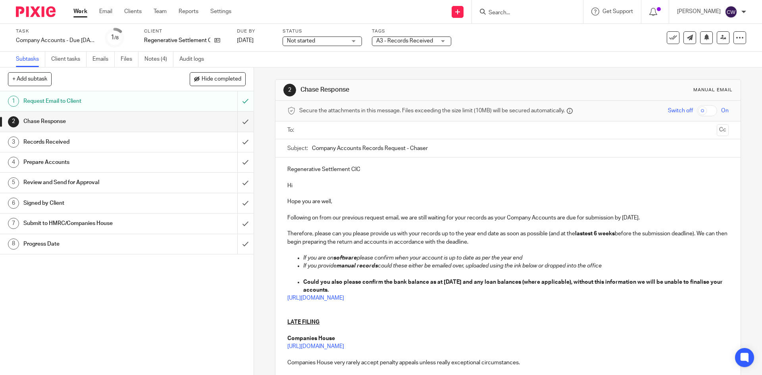
click at [147, 56] on link "Notes (4)" at bounding box center [158, 59] width 29 height 15
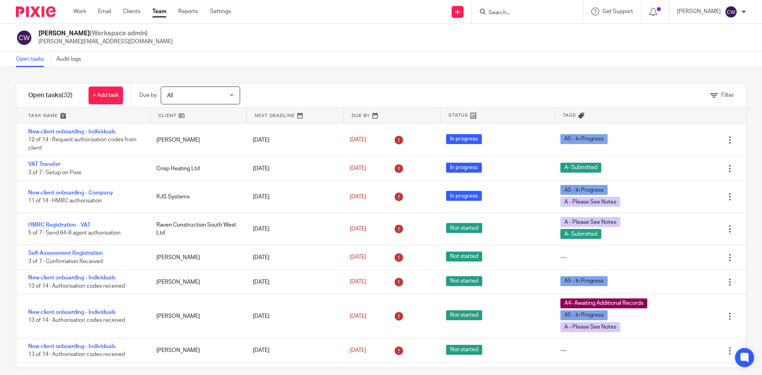
click at [162, 12] on link "Team" at bounding box center [159, 12] width 14 height 8
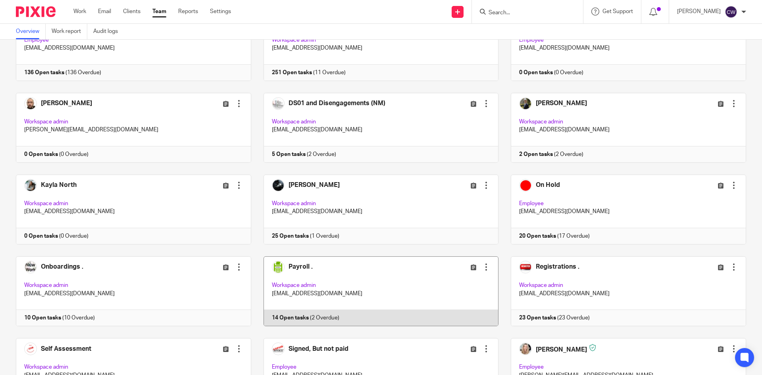
scroll to position [238, 0]
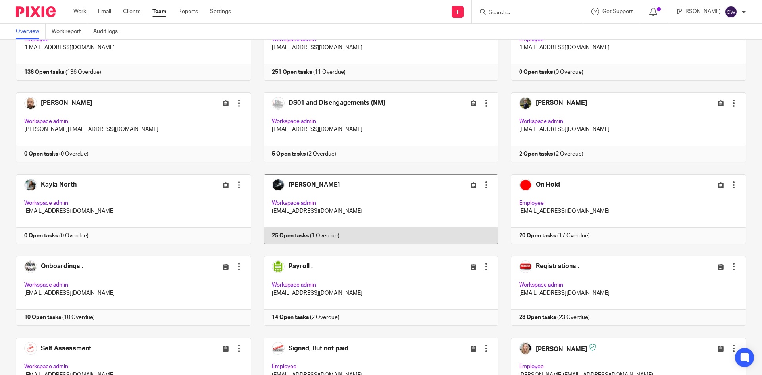
click at [285, 237] on link at bounding box center [375, 209] width 248 height 70
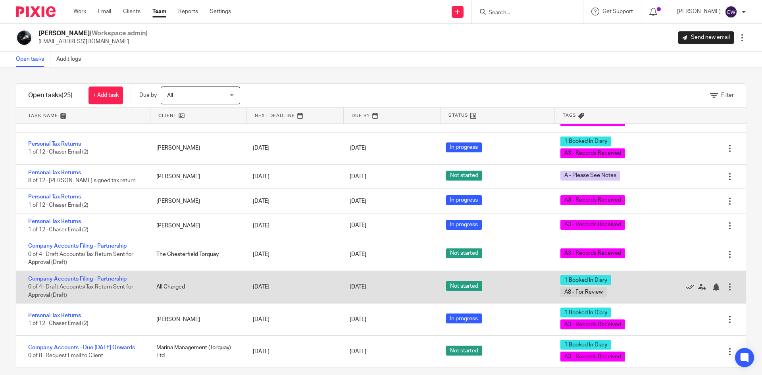
scroll to position [523, 0]
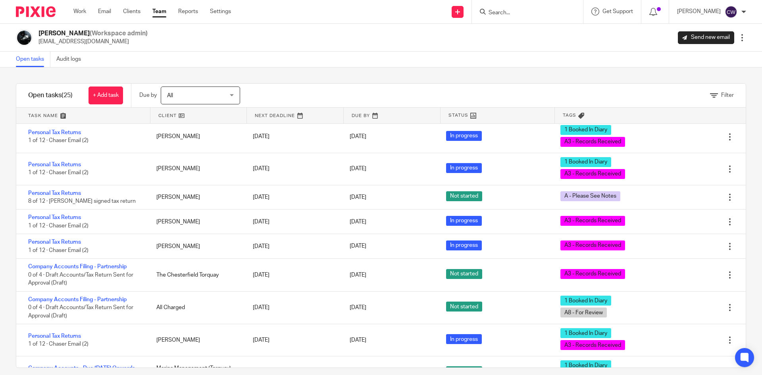
click at [493, 14] on input "Search" at bounding box center [523, 13] width 71 height 7
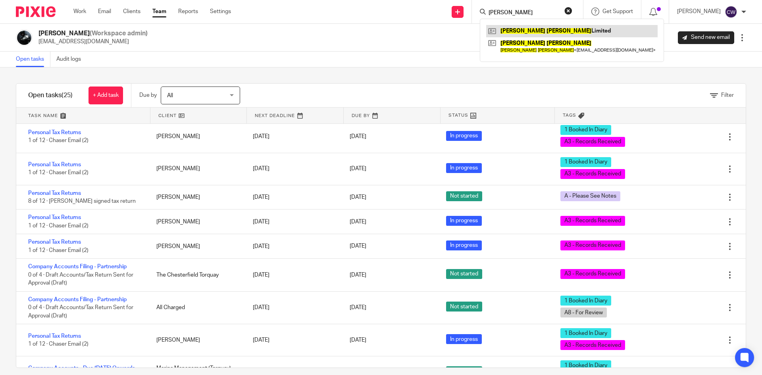
type input "[PERSON_NAME]"
click at [519, 33] on link at bounding box center [571, 31] width 171 height 12
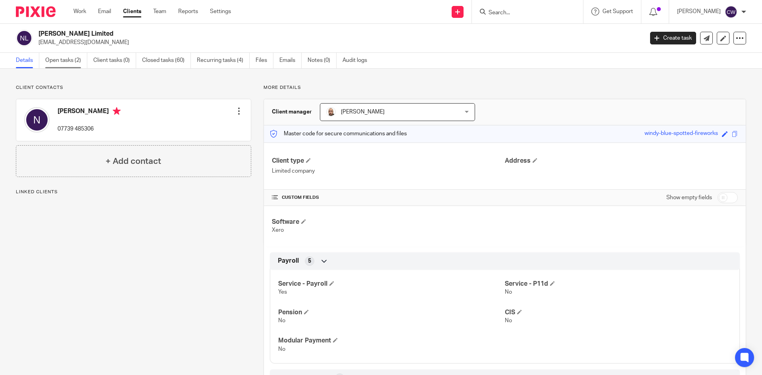
click at [73, 62] on link "Open tasks (2)" at bounding box center [66, 60] width 42 height 15
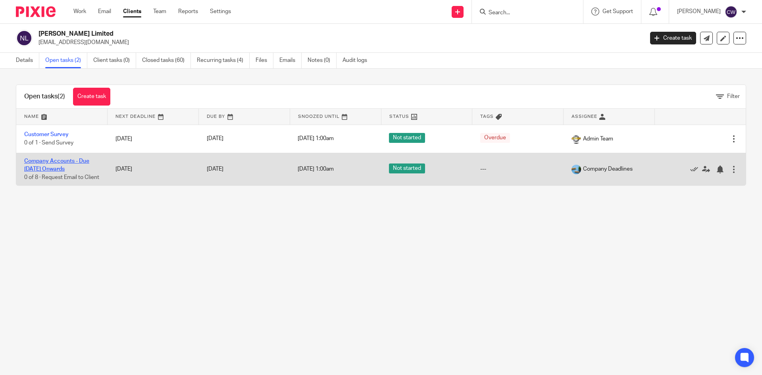
click at [69, 161] on link "Company Accounts - Due 1st May 2023 Onwards" at bounding box center [56, 164] width 65 height 13
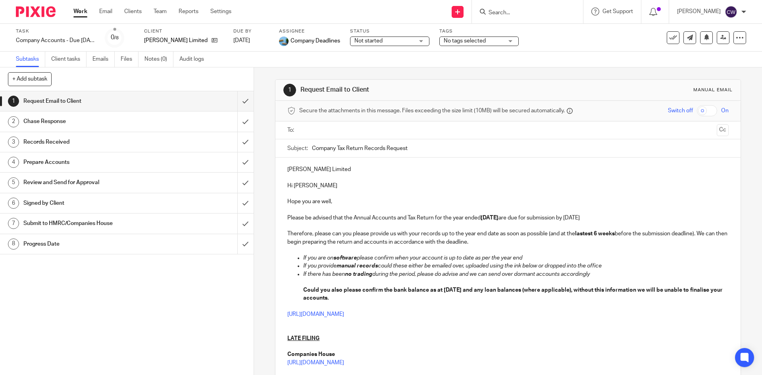
click at [498, 217] on strong "[DATE]" at bounding box center [490, 218] width 18 height 6
click at [314, 127] on input "text" at bounding box center [507, 130] width 411 height 9
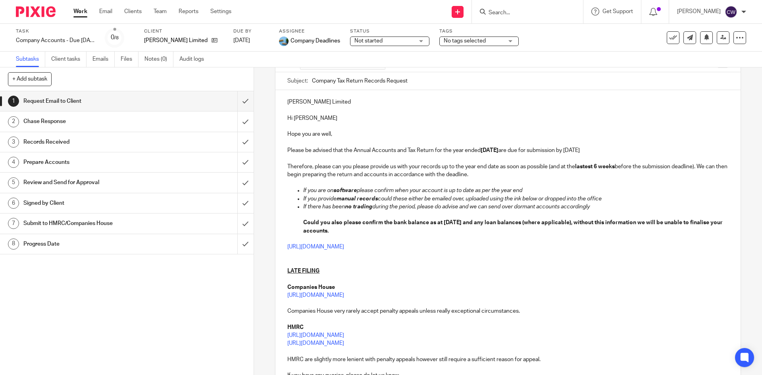
scroll to position [159, 0]
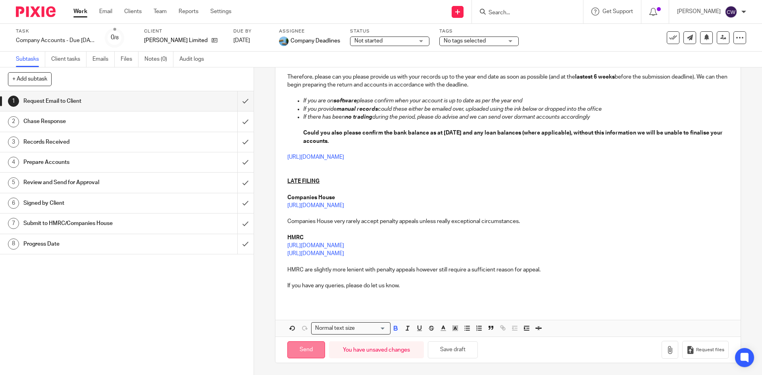
click at [316, 345] on input "Send" at bounding box center [306, 349] width 38 height 17
type input "Sent"
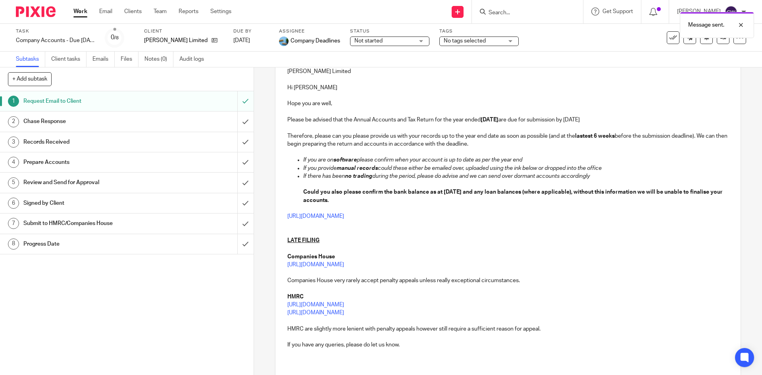
scroll to position [0, 0]
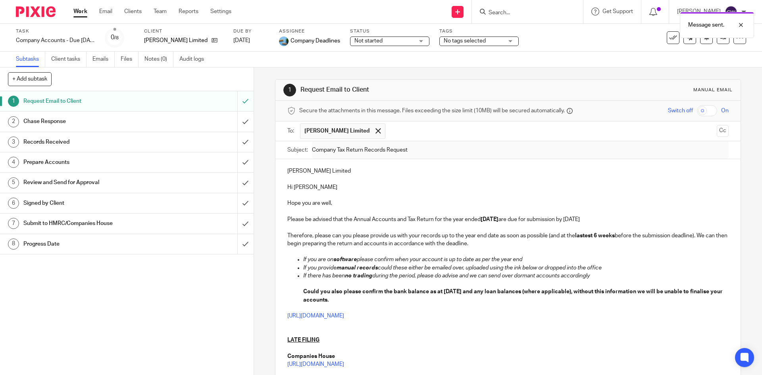
click at [503, 40] on span "No tags selected" at bounding box center [474, 41] width 60 height 8
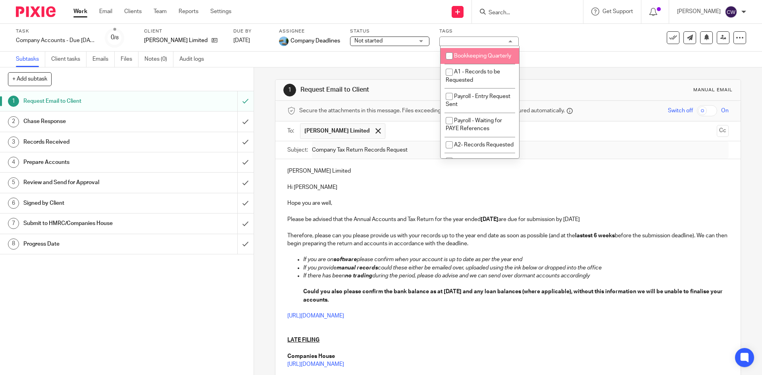
scroll to position [278, 0]
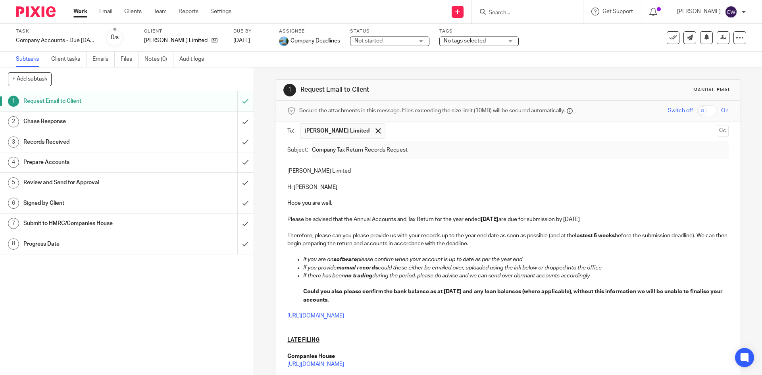
click at [559, 35] on div "Task Company Accounts - Due 1st May 2023 Onwards Save Company Accounts - Due 1s…" at bounding box center [320, 37] width 608 height 19
click at [155, 56] on link "Notes (0)" at bounding box center [158, 59] width 29 height 15
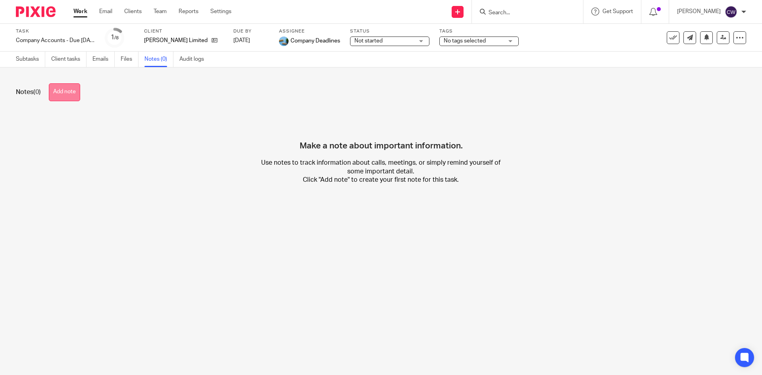
click at [69, 95] on button "Add note" at bounding box center [64, 92] width 31 height 18
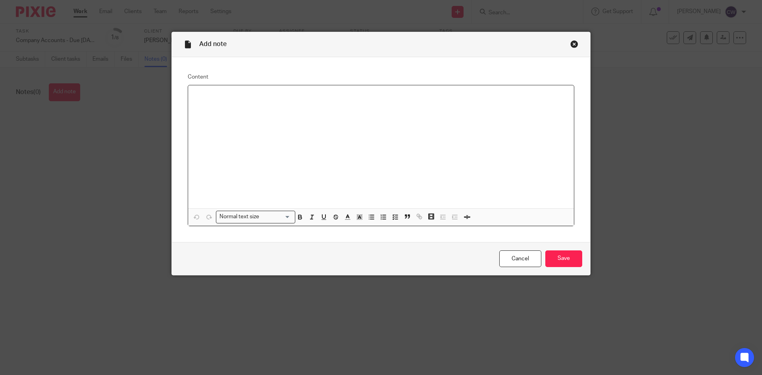
click at [232, 117] on div at bounding box center [381, 146] width 386 height 123
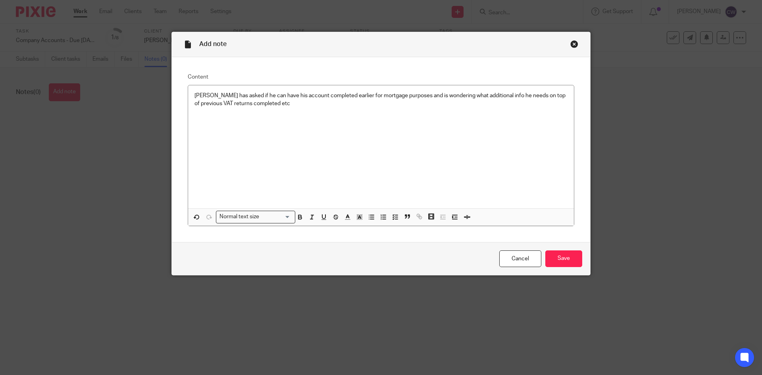
click at [554, 249] on div "Cancel Save" at bounding box center [381, 258] width 418 height 33
click at [560, 255] on input "Save" at bounding box center [563, 258] width 37 height 17
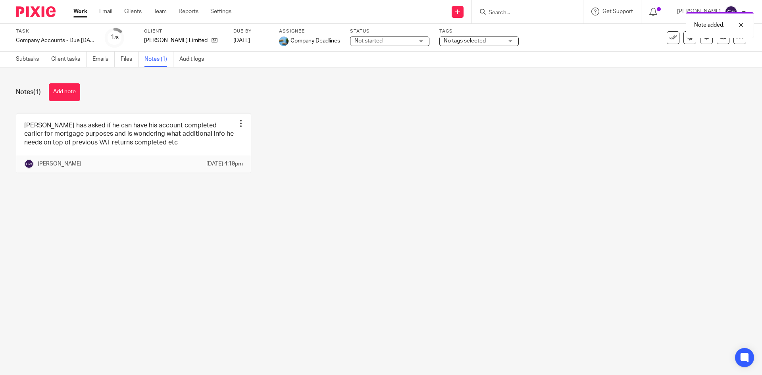
click at [485, 41] on span "No tags selected" at bounding box center [465, 41] width 42 height 6
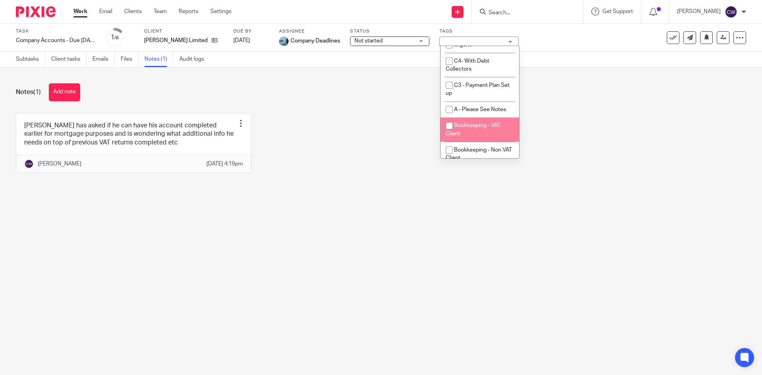
scroll to position [40, 0]
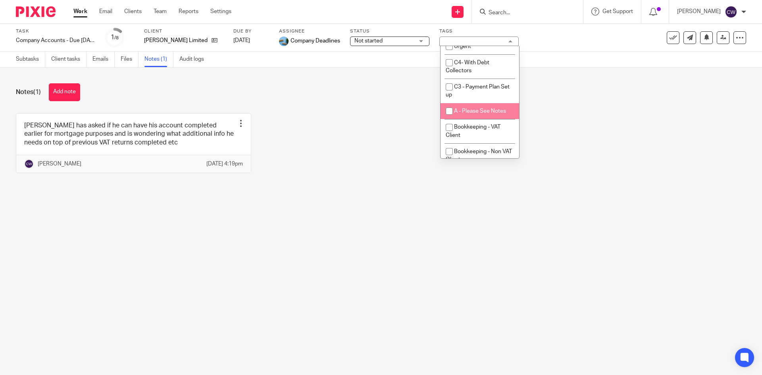
click at [483, 113] on span "A - Please See Notes" at bounding box center [480, 111] width 52 height 6
checkbox input "true"
click at [563, 113] on div "Nathan has asked if he can have his account completed earlier for mortgage purp…" at bounding box center [375, 149] width 742 height 72
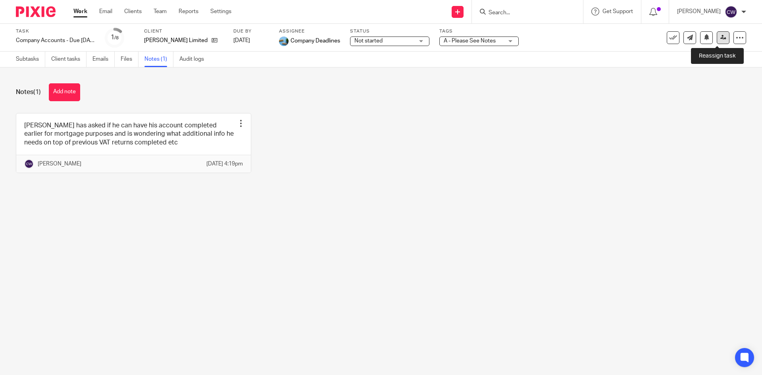
click at [720, 37] on icon at bounding box center [723, 38] width 6 height 6
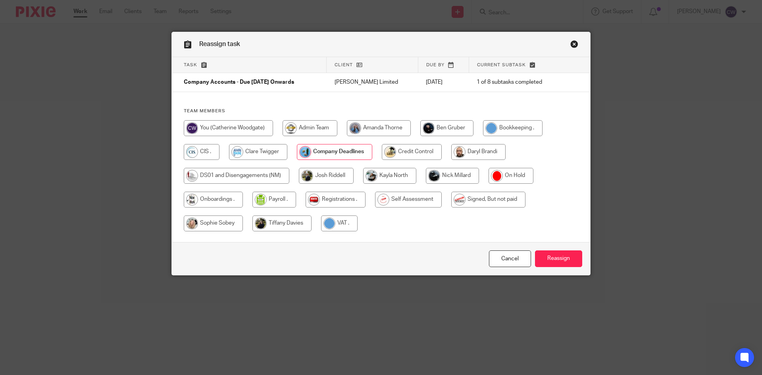
click at [447, 180] on input "radio" at bounding box center [452, 176] width 53 height 16
radio input "true"
click at [554, 258] on input "Reassign" at bounding box center [558, 258] width 47 height 17
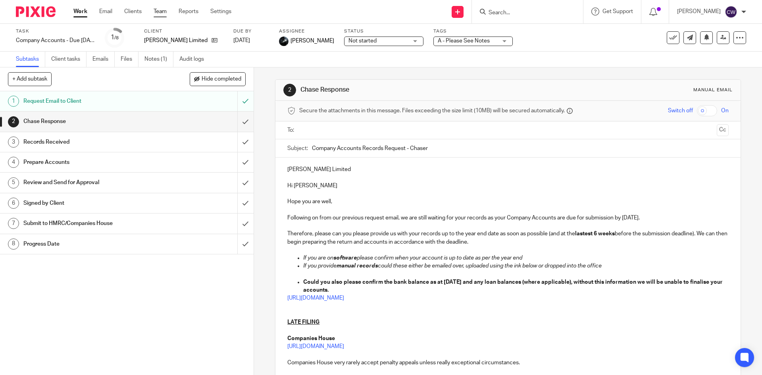
click at [164, 11] on link "Team" at bounding box center [160, 12] width 13 height 8
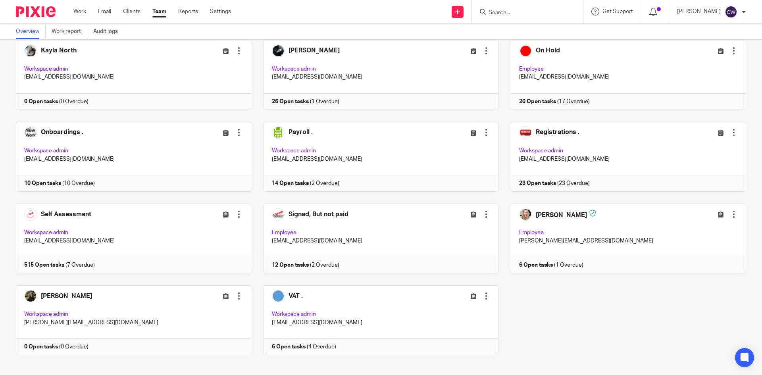
scroll to position [380, 0]
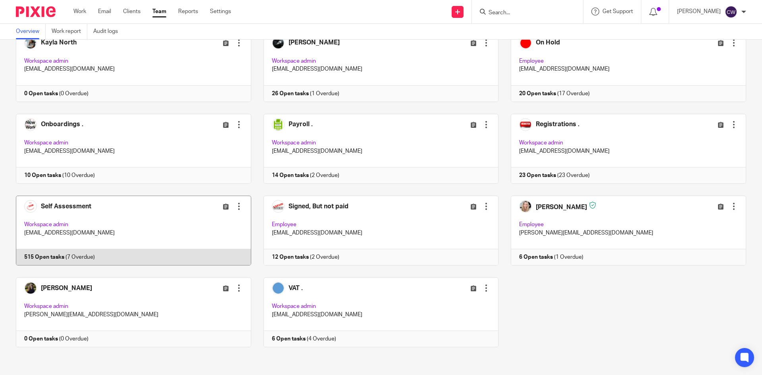
click at [52, 255] on link at bounding box center [128, 231] width 248 height 70
click at [50, 256] on link at bounding box center [128, 231] width 248 height 70
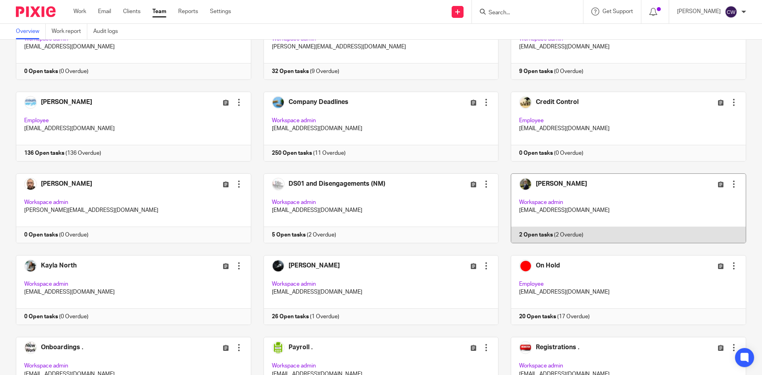
scroll to position [159, 0]
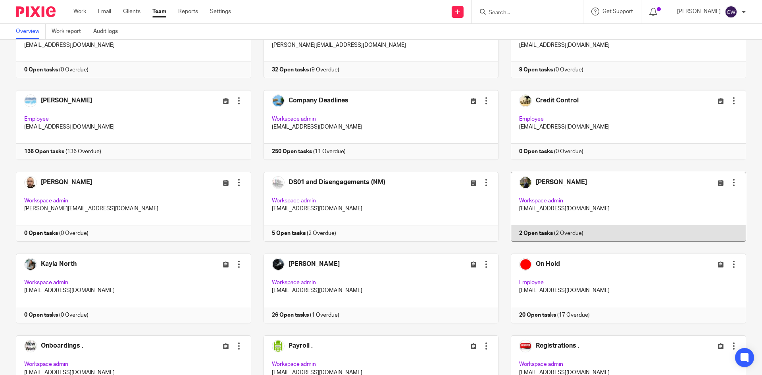
click at [520, 233] on link at bounding box center [622, 207] width 248 height 70
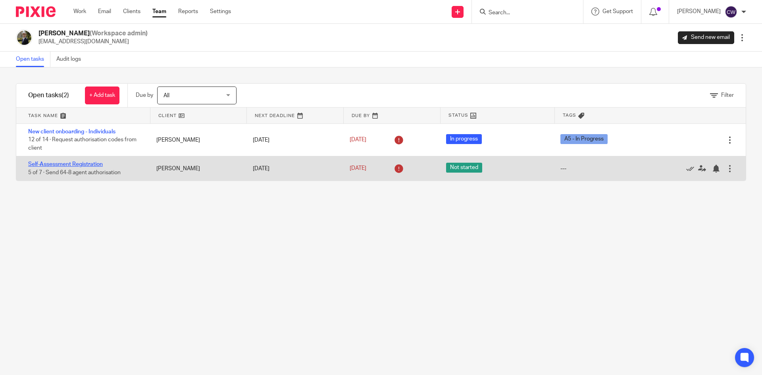
click at [78, 163] on link "Self-Assessment Registration" at bounding box center [65, 165] width 75 height 6
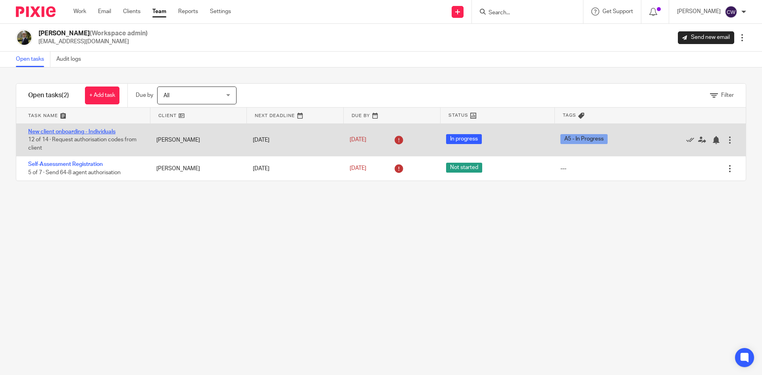
click at [96, 130] on link "New client onboarding - Individuals" at bounding box center [71, 132] width 87 height 6
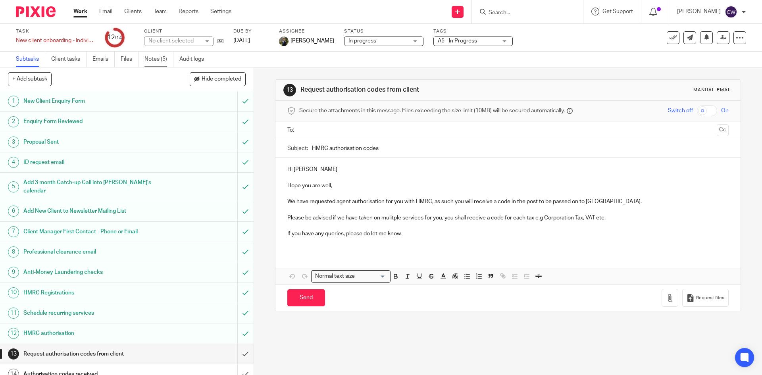
click at [163, 58] on link "Notes (5)" at bounding box center [158, 59] width 29 height 15
